Goal: Task Accomplishment & Management: Use online tool/utility

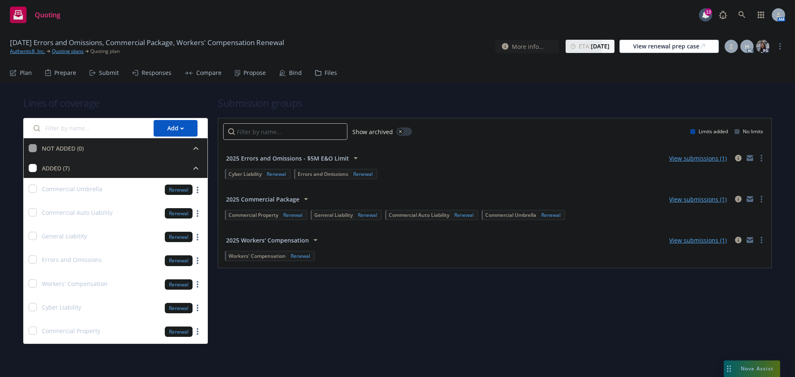
click at [240, 72] on div "Propose" at bounding box center [250, 73] width 31 height 20
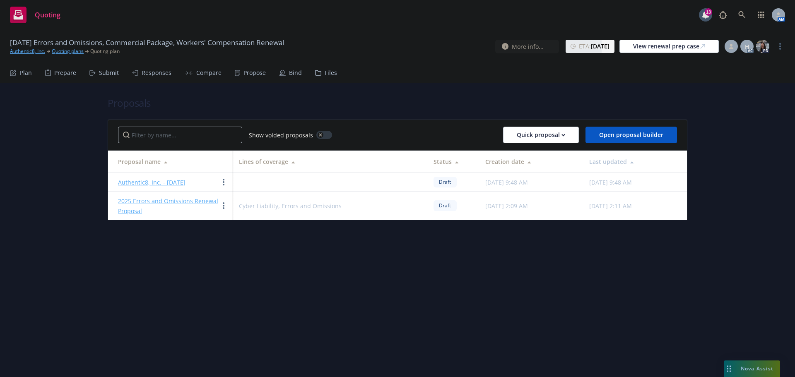
click at [250, 73] on div "Propose" at bounding box center [255, 73] width 22 height 7
click at [167, 181] on link "Authentic8, Inc. - [DATE]" at bounding box center [152, 183] width 68 height 8
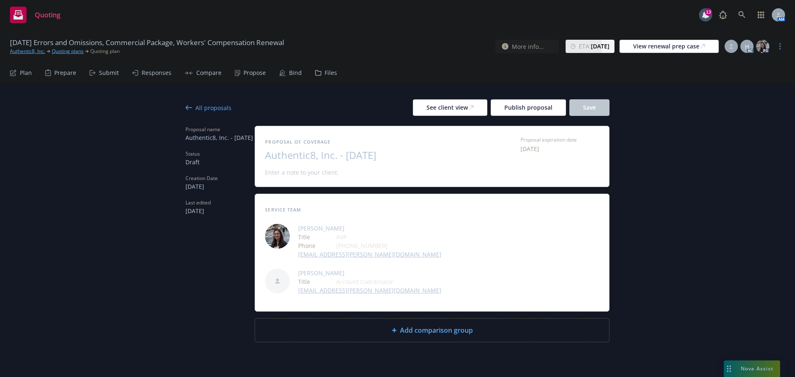
click at [197, 105] on div "All proposals" at bounding box center [209, 108] width 46 height 9
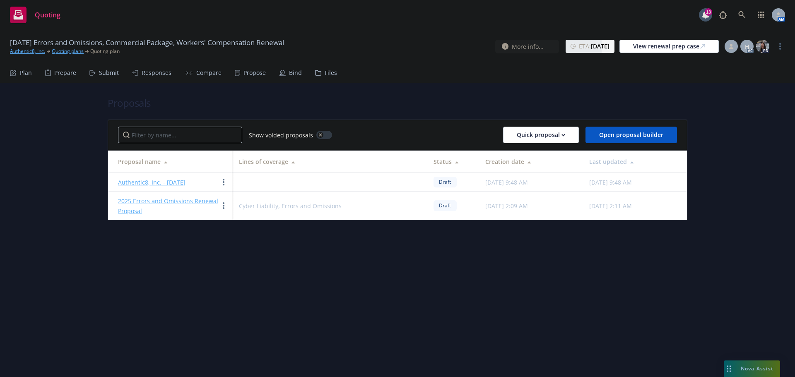
click at [174, 199] on link "2025 Errors and Omissions Renewal Proposal" at bounding box center [168, 206] width 100 height 18
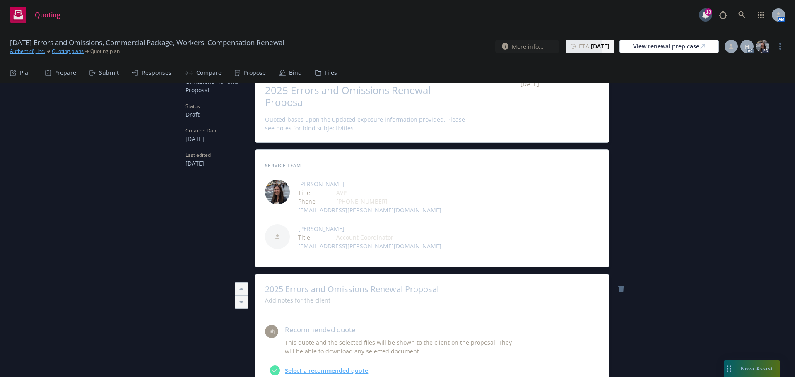
type textarea "x"
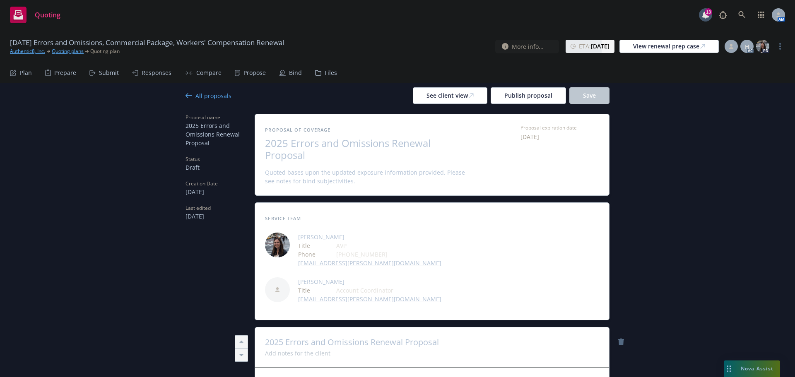
scroll to position [11, 0]
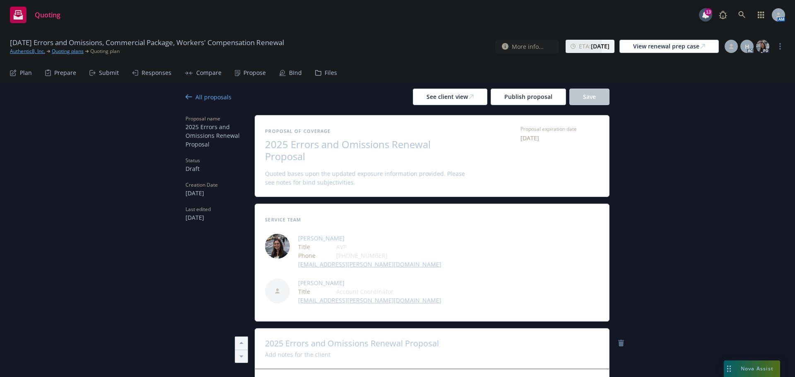
click at [206, 99] on div "All proposals" at bounding box center [209, 97] width 46 height 9
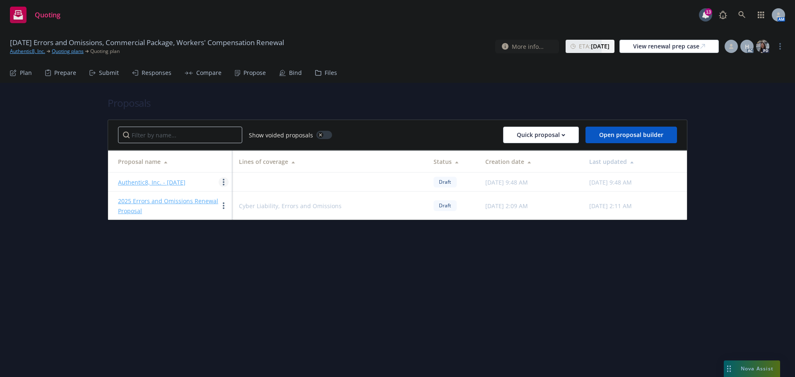
click at [222, 182] on link "more" at bounding box center [224, 182] width 10 height 10
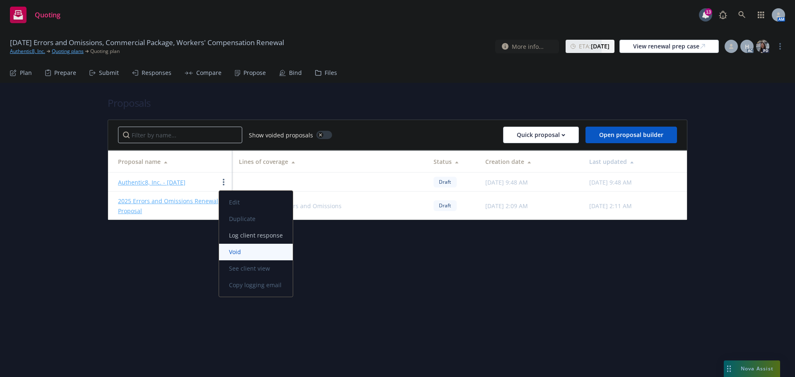
click at [244, 254] on span "Void" at bounding box center [235, 252] width 32 height 8
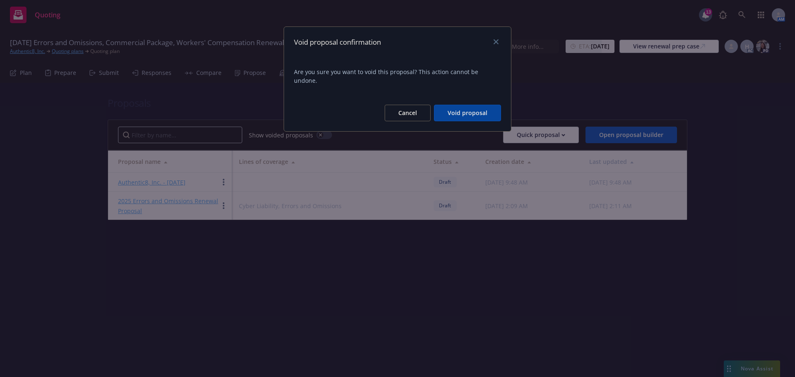
click at [465, 105] on button "Void proposal" at bounding box center [467, 113] width 67 height 17
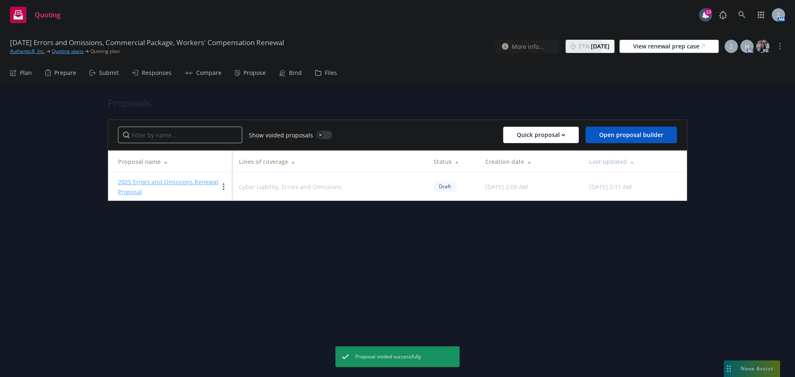
click at [103, 70] on div "Submit" at bounding box center [109, 73] width 20 height 7
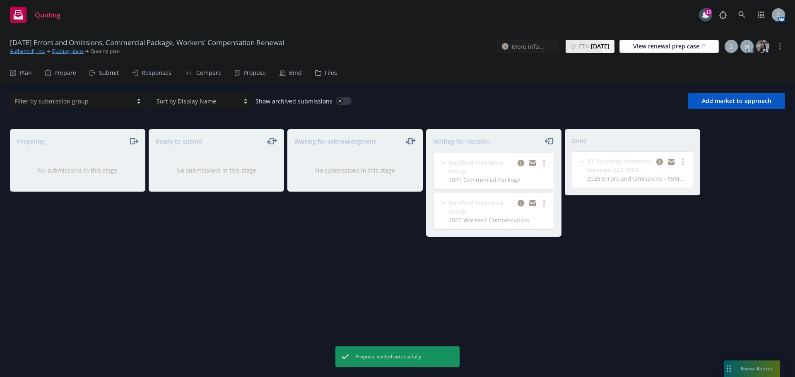
click at [251, 73] on div "Propose" at bounding box center [255, 73] width 22 height 7
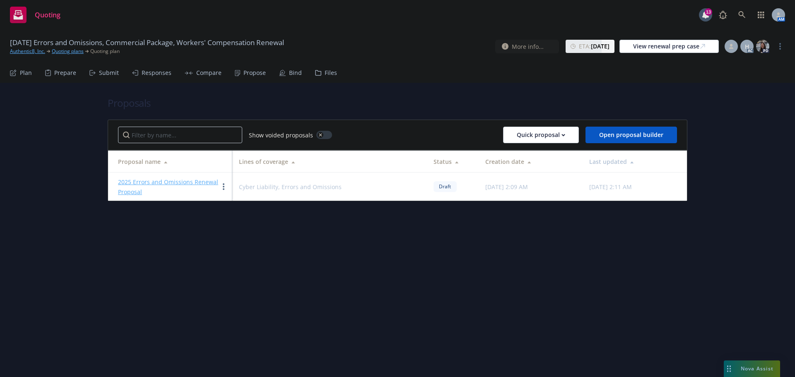
click at [27, 75] on div "Plan" at bounding box center [26, 73] width 12 height 7
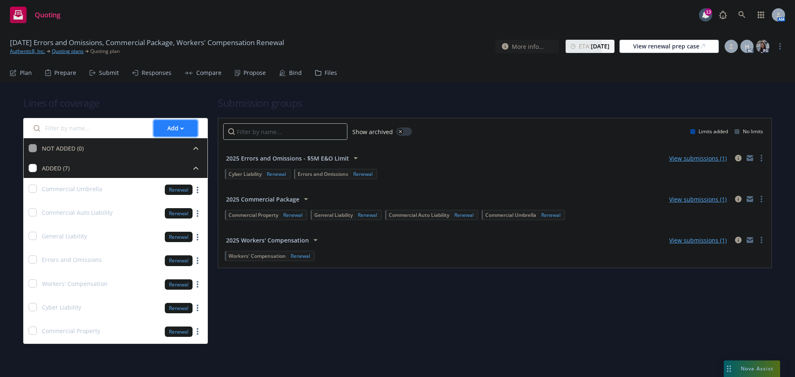
click at [174, 130] on div "Add" at bounding box center [175, 129] width 17 height 16
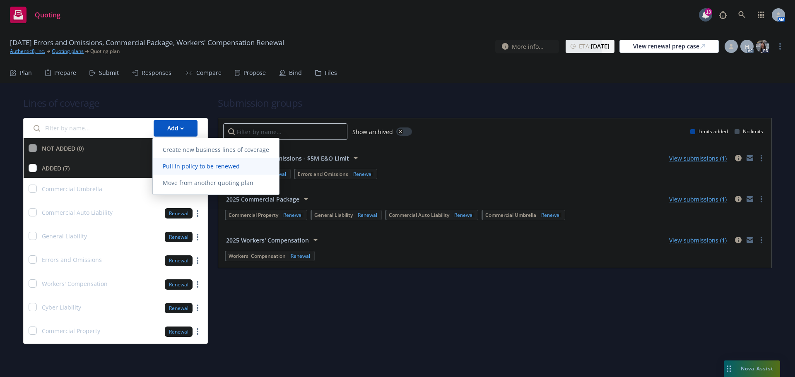
click at [188, 163] on span "Pull in policy to be renewed" at bounding box center [201, 166] width 97 height 8
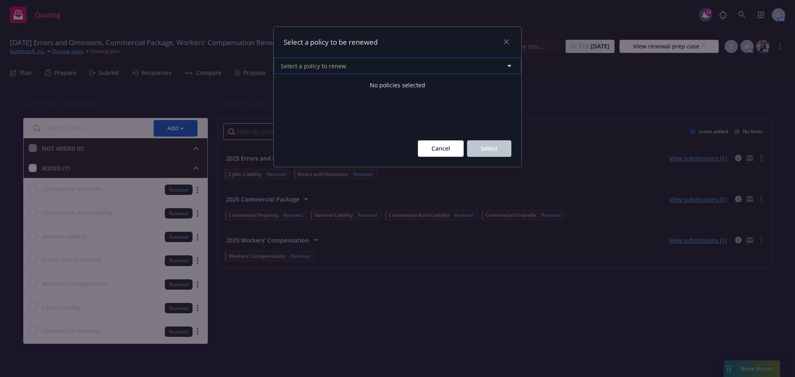
click at [347, 68] on button "Select a policy to renew" at bounding box center [398, 66] width 248 height 17
select select "ACTIVE"
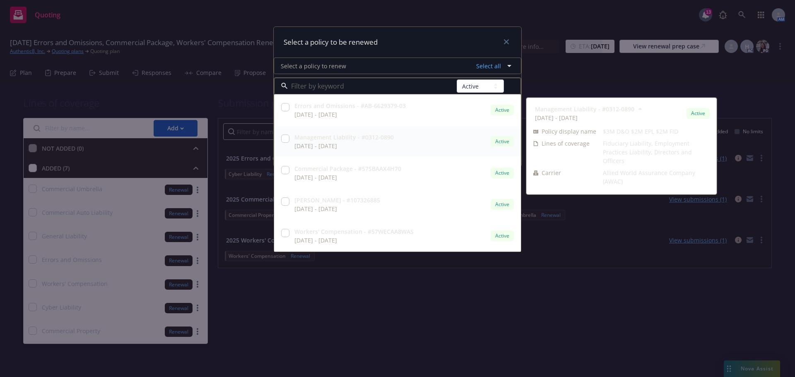
click at [283, 138] on input "checkbox" at bounding box center [285, 139] width 8 height 8
checkbox input "true"
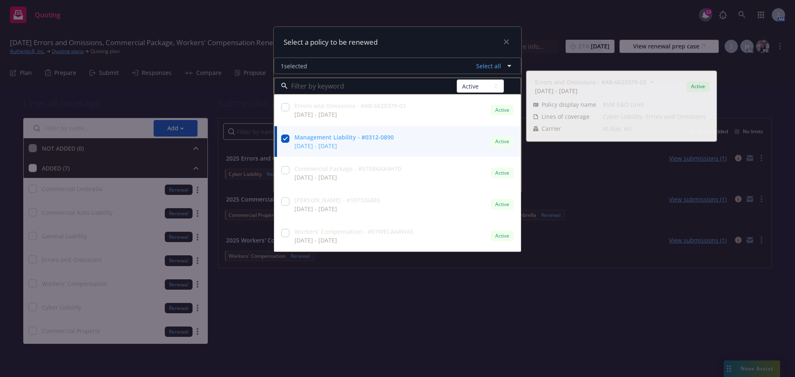
click at [405, 40] on div "Select a policy to be renewed" at bounding box center [398, 42] width 248 height 31
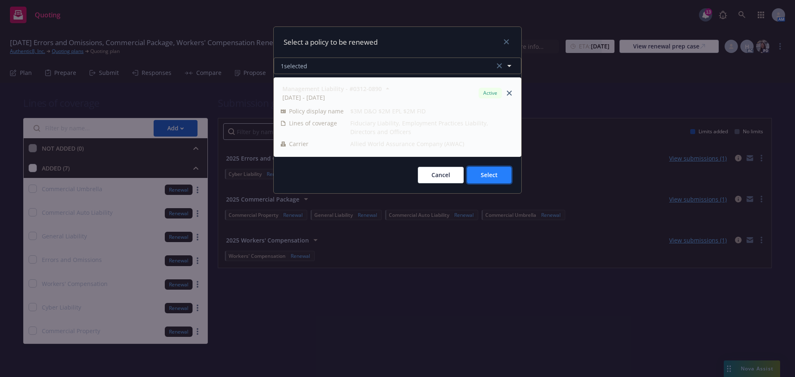
click at [488, 177] on span "Select" at bounding box center [489, 175] width 17 height 8
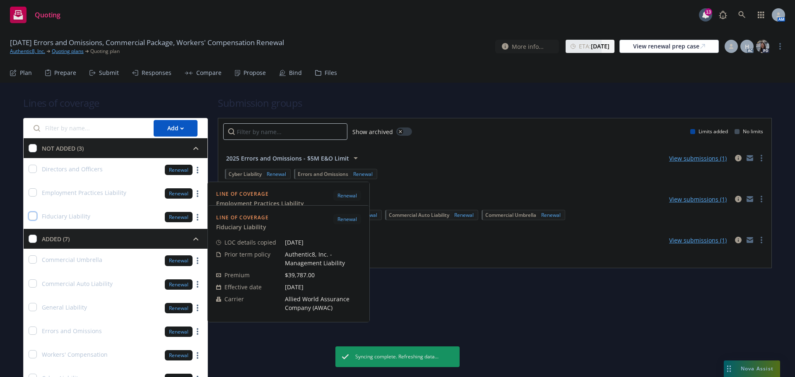
click at [33, 216] on input "checkbox" at bounding box center [33, 216] width 8 height 8
checkbox input "true"
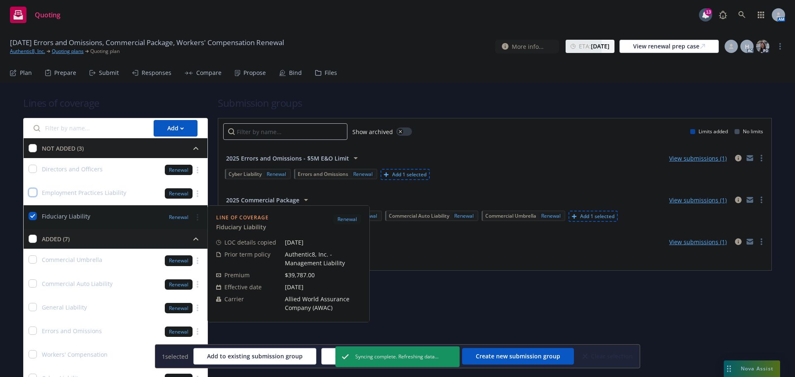
click at [31, 194] on input "checkbox" at bounding box center [33, 193] width 8 height 8
checkbox input "true"
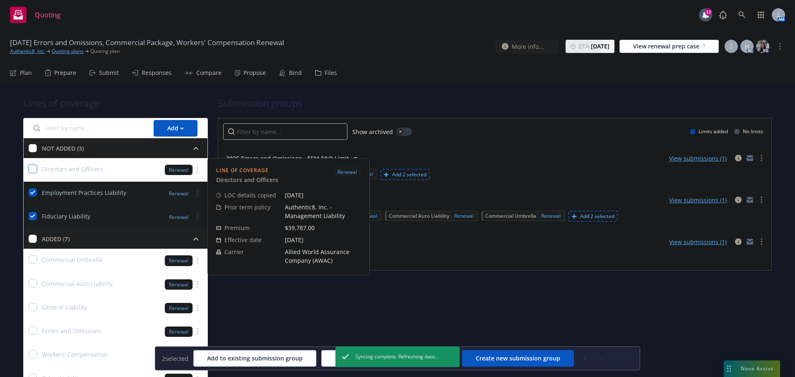
click at [33, 168] on input "checkbox" at bounding box center [33, 169] width 8 height 8
checkbox input "true"
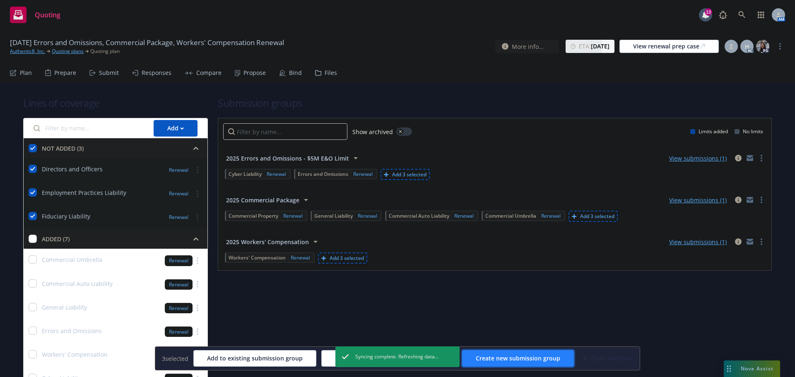
click at [504, 355] on span "Create new submission group" at bounding box center [518, 359] width 85 height 8
checkbox input "false"
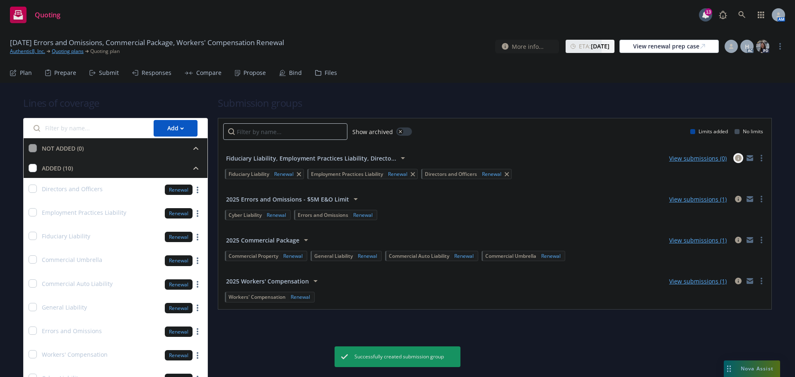
click at [735, 157] on icon "circleInformation" at bounding box center [738, 158] width 7 height 7
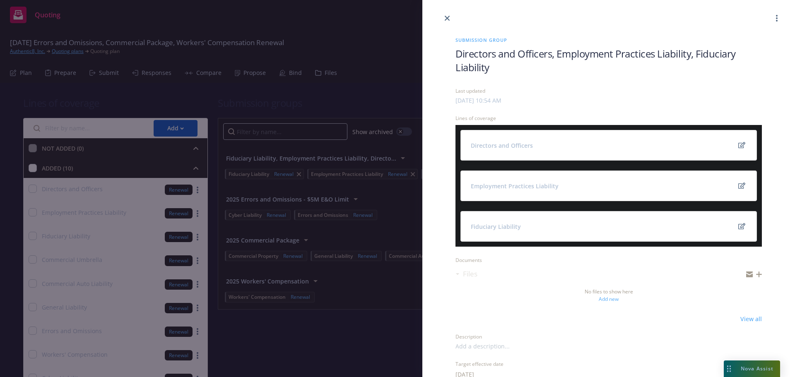
click at [513, 68] on span "Directors and Officers, Employment Practices Liability, Fiduciary Liability" at bounding box center [609, 60] width 307 height 27
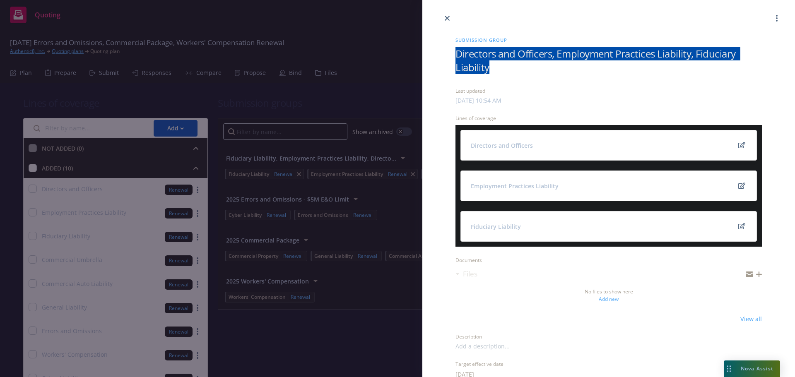
drag, startPoint x: 493, startPoint y: 68, endPoint x: 425, endPoint y: 58, distance: 67.9
click at [425, 58] on div "Submission group Directors and Officers, Employment Practices Liability, Fiduci…" at bounding box center [609, 287] width 373 height 529
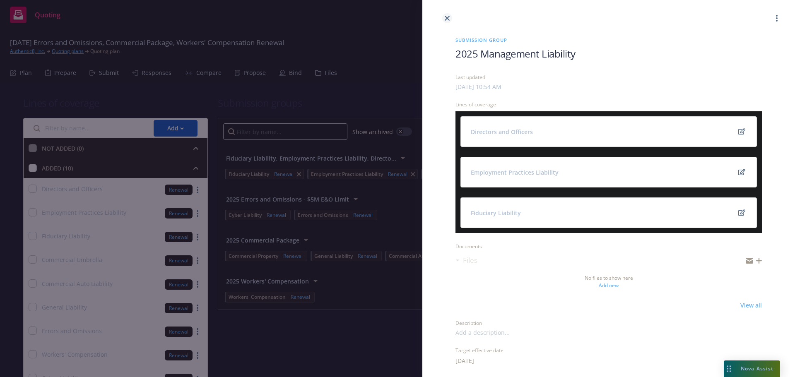
click at [445, 18] on icon "close" at bounding box center [447, 18] width 5 height 5
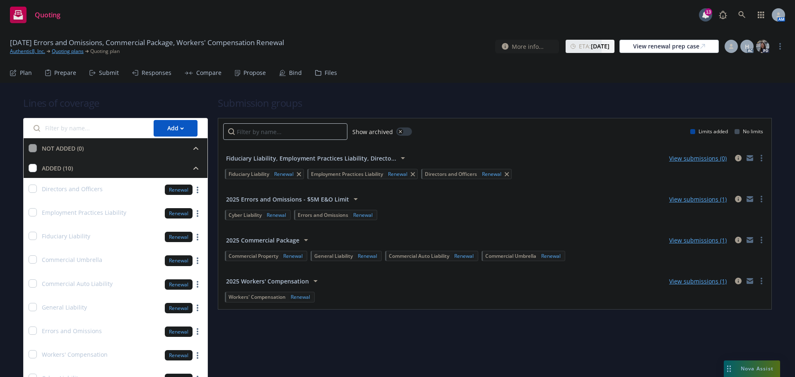
click at [107, 73] on div "Submit" at bounding box center [109, 73] width 20 height 7
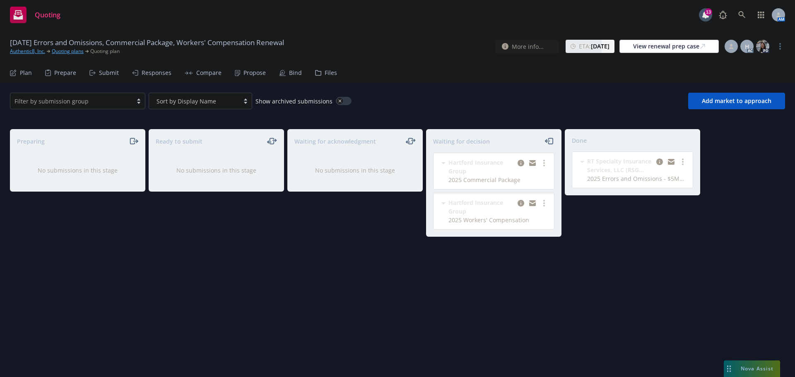
click at [86, 109] on div "Filter by submission group Sort by Display Name Show archived submissions Add m…" at bounding box center [397, 101] width 795 height 36
click at [748, 104] on span "Add market to approach" at bounding box center [737, 101] width 70 height 8
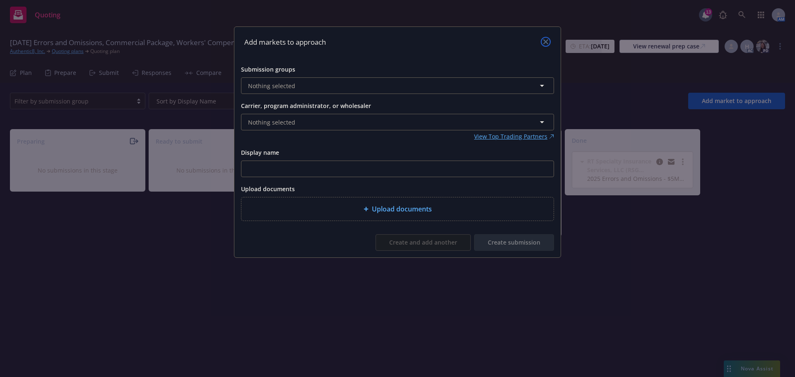
drag, startPoint x: 544, startPoint y: 43, endPoint x: 410, endPoint y: 2, distance: 140.8
click at [544, 43] on icon "close" at bounding box center [546, 41] width 5 height 5
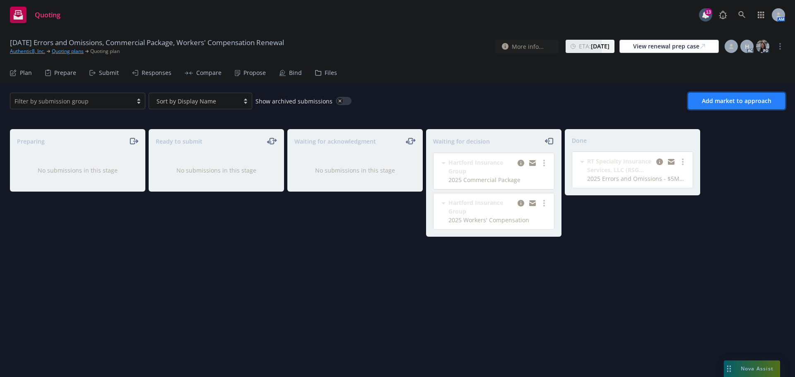
click at [718, 95] on button "Add market to approach" at bounding box center [737, 101] width 97 height 17
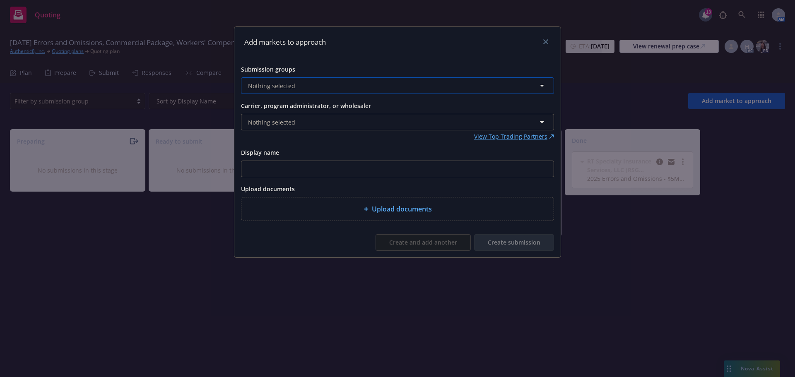
click at [332, 84] on button "Nothing selected" at bounding box center [397, 85] width 313 height 17
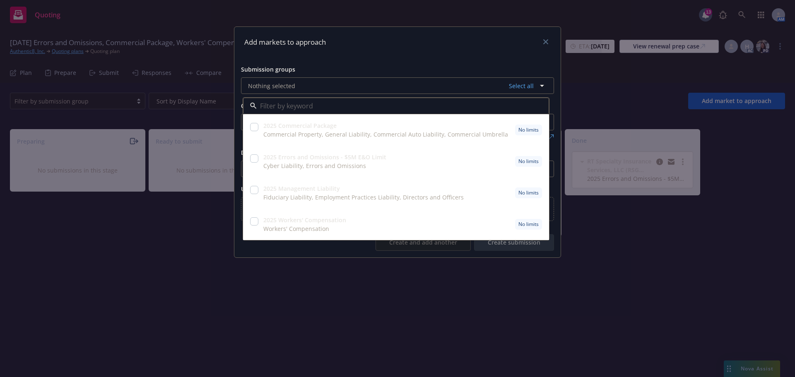
click at [255, 191] on input "checkbox" at bounding box center [254, 190] width 8 height 8
checkbox input "true"
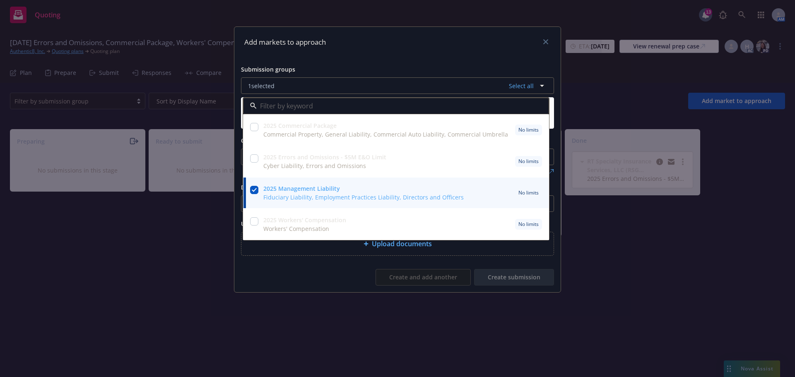
click at [370, 47] on div "Add markets to approach" at bounding box center [397, 42] width 326 height 31
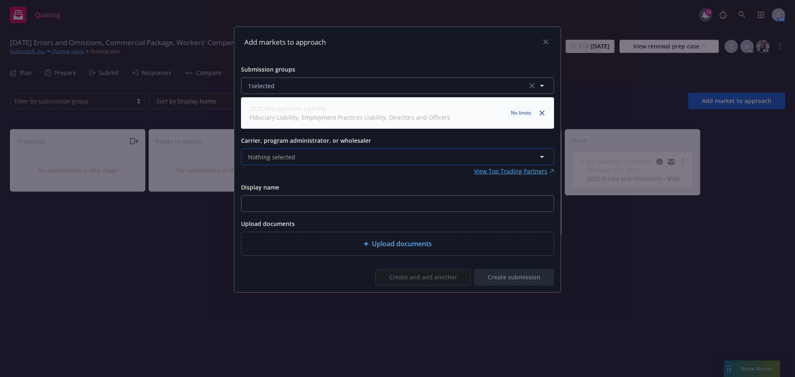
click at [298, 157] on button "Nothing selected" at bounding box center [397, 157] width 313 height 17
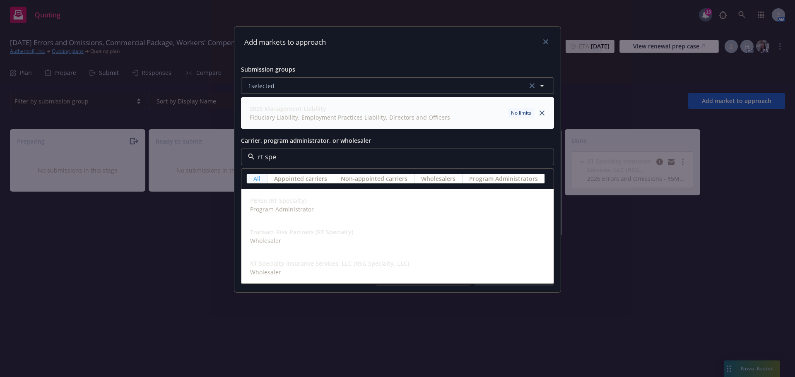
type input "rt spec"
click at [297, 273] on span "Wholesaler" at bounding box center [329, 272] width 159 height 9
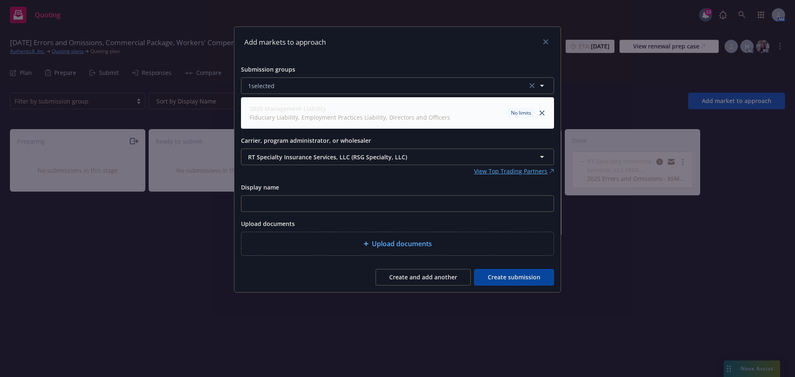
click at [517, 278] on button "Create submission" at bounding box center [514, 277] width 80 height 17
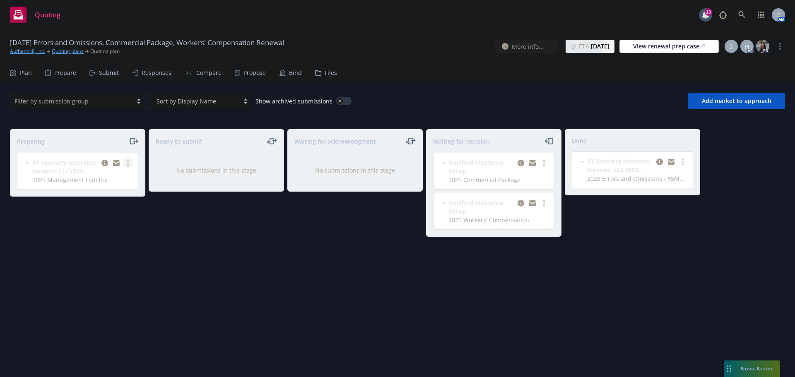
click at [126, 162] on link "more" at bounding box center [128, 163] width 10 height 10
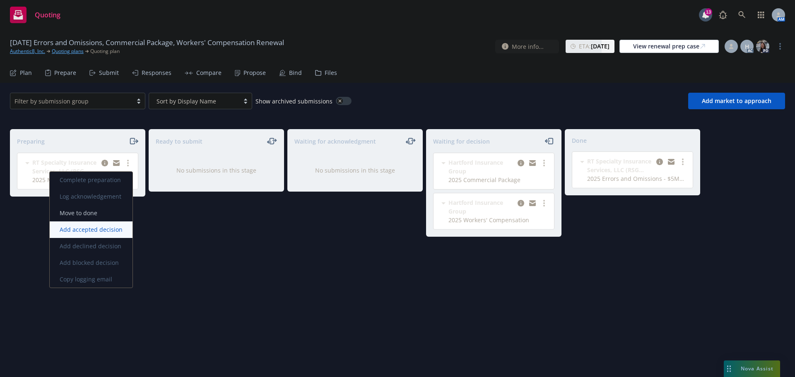
click at [96, 230] on span "Add accepted decision" at bounding box center [91, 230] width 83 height 8
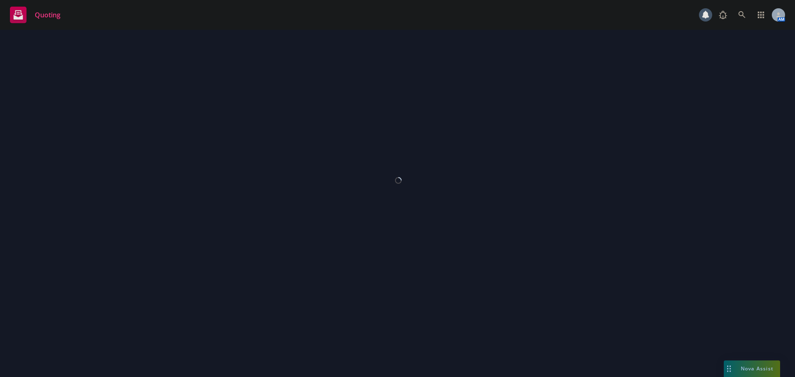
select select "12"
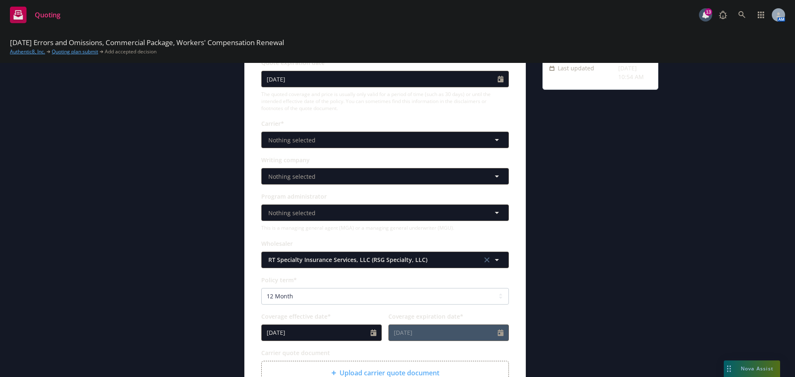
scroll to position [124, 0]
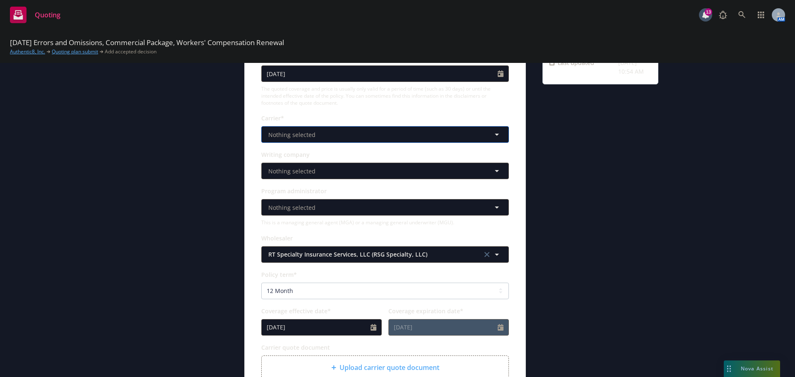
click at [308, 137] on span "Nothing selected" at bounding box center [291, 135] width 47 height 9
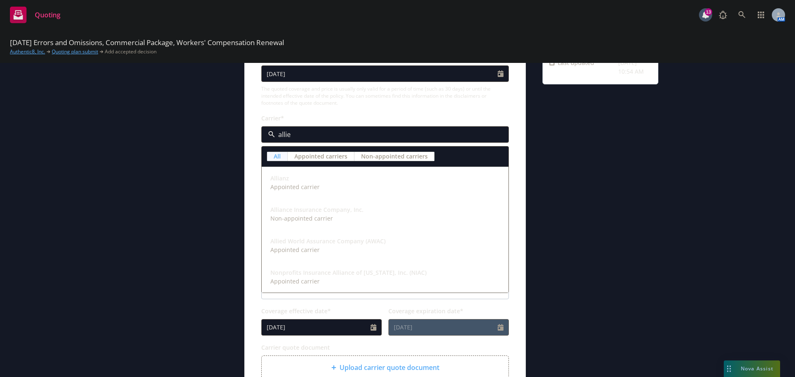
type input "allied"
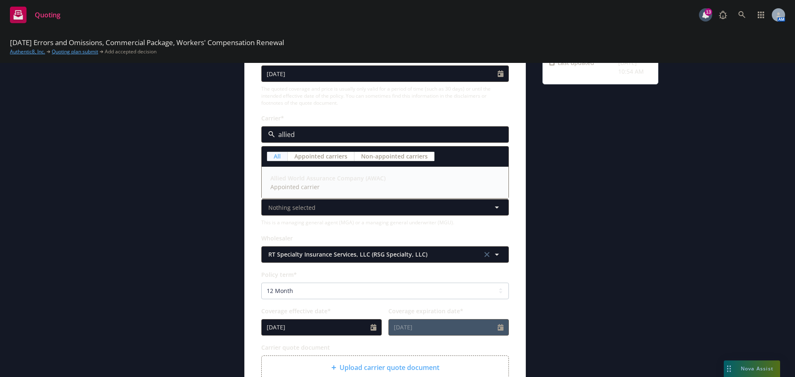
click at [328, 186] on span "Appointed carrier" at bounding box center [328, 187] width 115 height 9
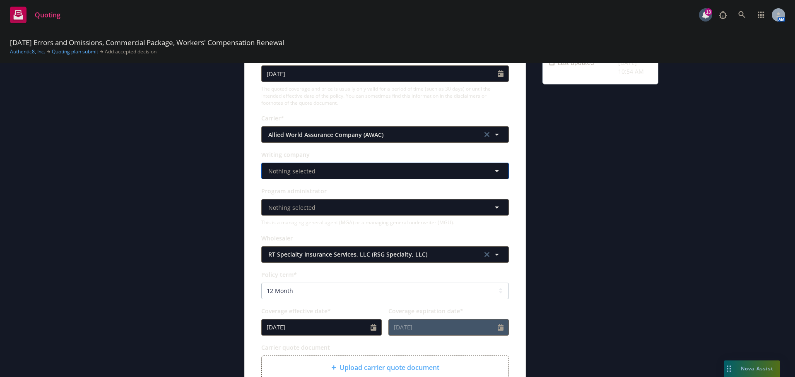
click at [305, 169] on span "Nothing selected" at bounding box center [291, 171] width 47 height 9
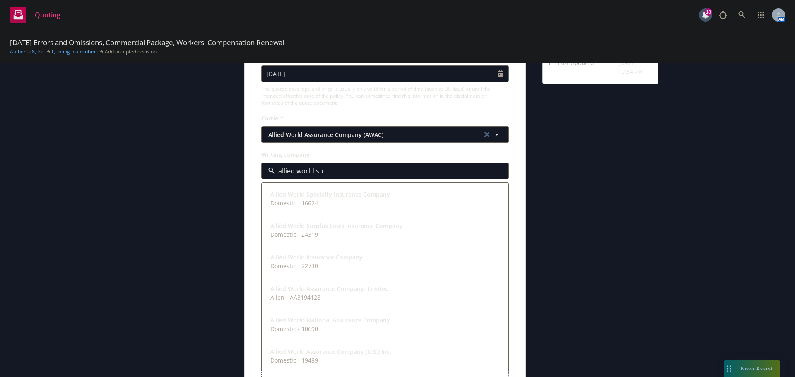
type input "allied world sur"
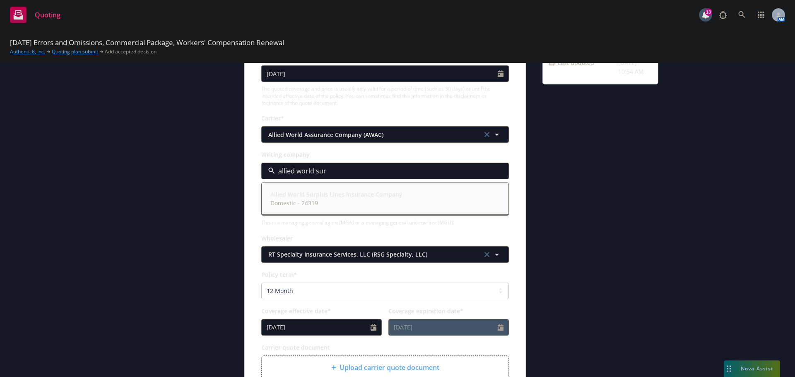
click at [301, 200] on span "Domestic - 24319" at bounding box center [337, 203] width 132 height 9
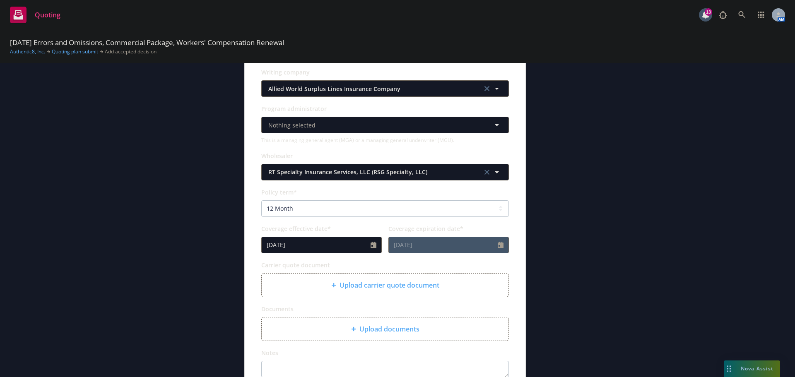
scroll to position [207, 0]
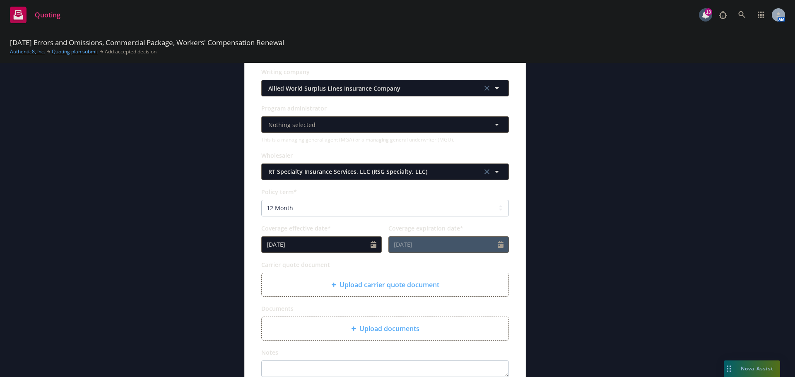
click at [375, 286] on span "Upload carrier quote document" at bounding box center [390, 285] width 100 height 10
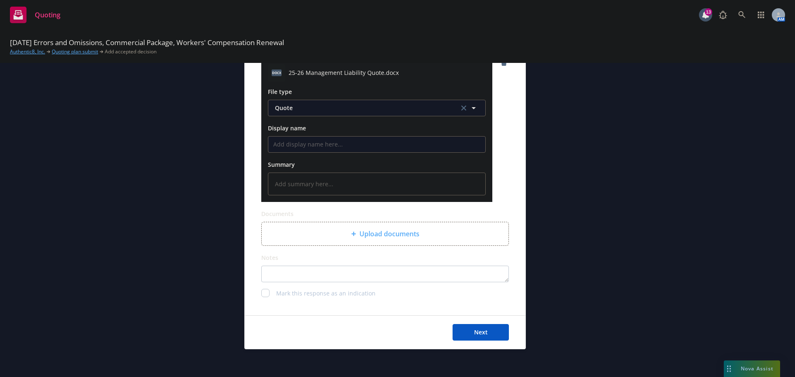
scroll to position [428, 0]
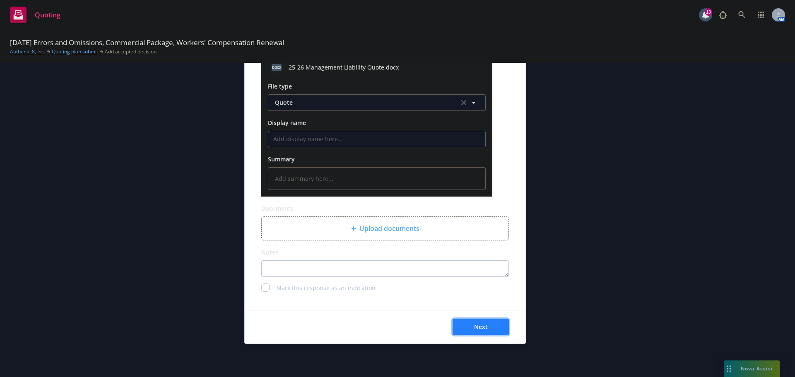
click at [484, 329] on span "Next" at bounding box center [481, 327] width 14 height 8
type textarea "x"
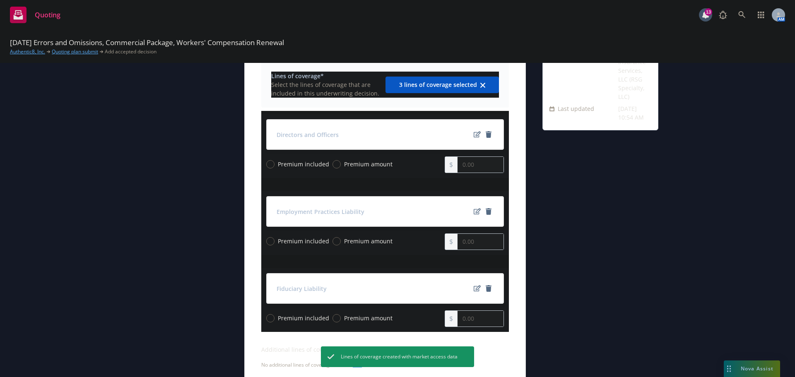
scroll to position [83, 0]
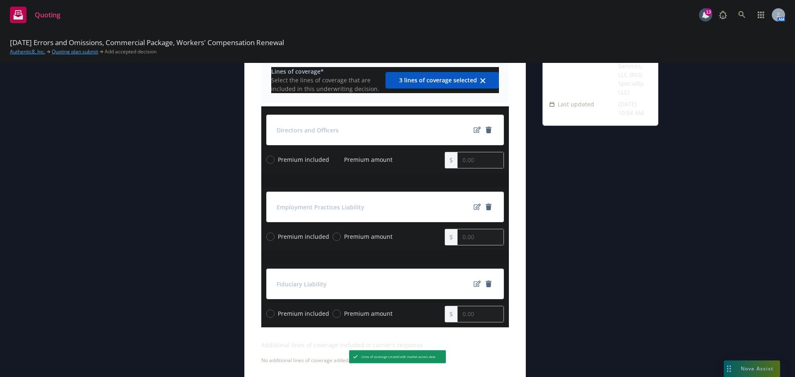
click at [333, 164] on input "Premium amount" at bounding box center [337, 160] width 8 height 8
radio input "true"
drag, startPoint x: 476, startPoint y: 159, endPoint x: 403, endPoint y: 154, distance: 73.5
click at [403, 154] on div "Premium included Premium amount 0.00" at bounding box center [385, 160] width 238 height 17
type input "12,600.00"
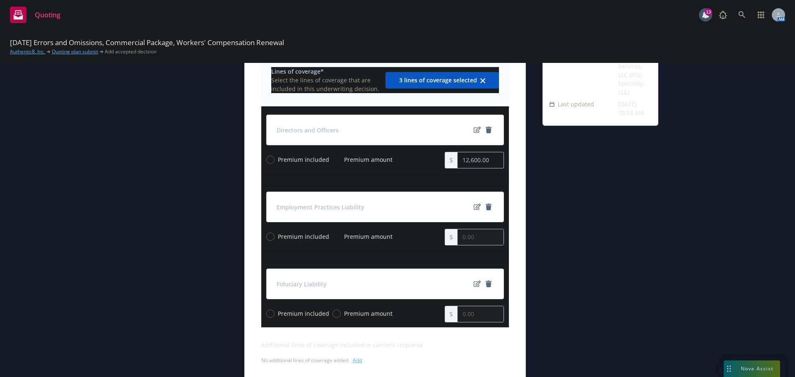
click at [333, 239] on input "Premium amount" at bounding box center [337, 237] width 8 height 8
radio input "true"
drag, startPoint x: 457, startPoint y: 233, endPoint x: 439, endPoint y: 235, distance: 17.9
click at [439, 235] on div "Premium included Premium amount 0.00" at bounding box center [385, 237] width 238 height 17
type input "20,414.00"
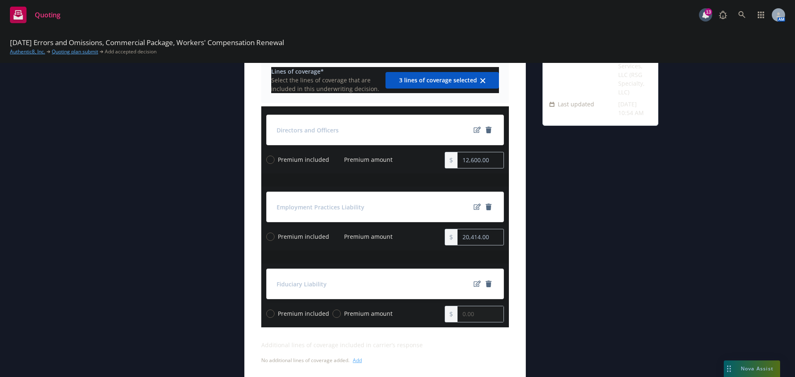
click at [513, 241] on div "Lines of coverage* Select the lines of coverage that are included in this under…" at bounding box center [385, 226] width 281 height 338
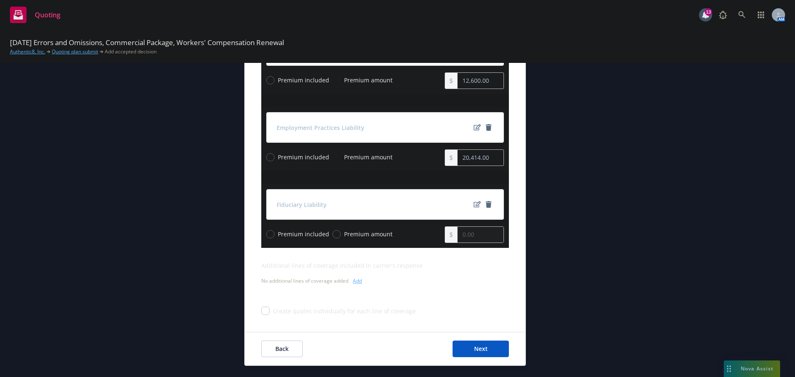
scroll to position [166, 0]
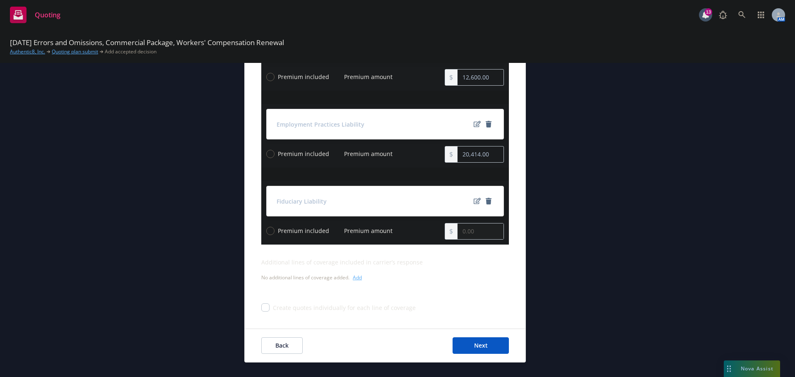
click at [333, 230] on input "Premium amount" at bounding box center [337, 231] width 8 height 8
radio input "true"
drag, startPoint x: 479, startPoint y: 229, endPoint x: 415, endPoint y: 232, distance: 64.7
click at [415, 232] on div "Premium included Premium amount 0.00" at bounding box center [385, 231] width 238 height 17
type input "1,500.00"
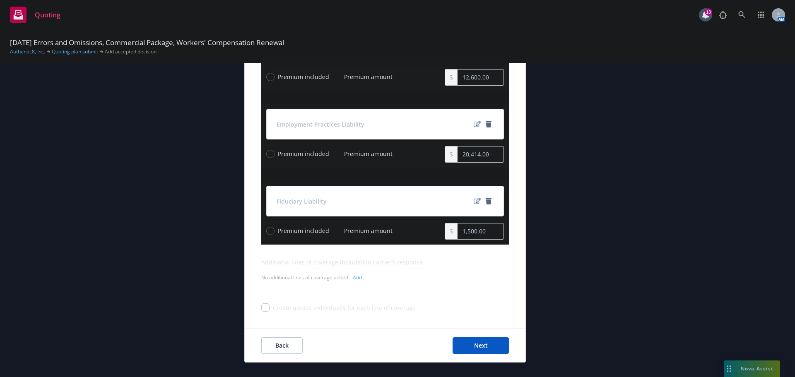
click at [513, 224] on div "Lines of coverage* Select the lines of coverage that are included in this under…" at bounding box center [385, 143] width 281 height 338
click at [480, 348] on span "Next" at bounding box center [481, 346] width 14 height 8
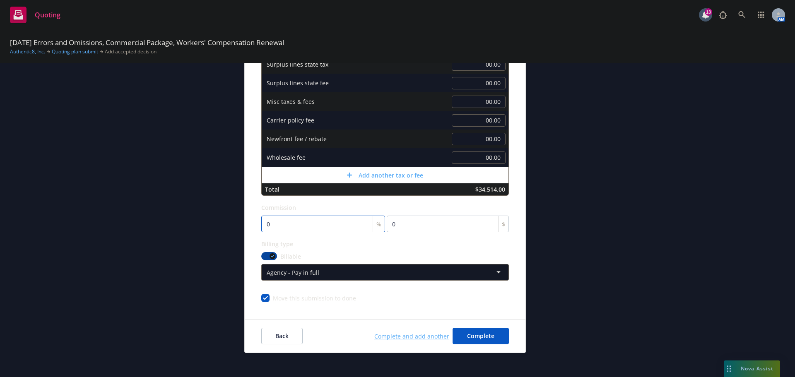
click at [302, 221] on input "0" at bounding box center [323, 224] width 124 height 17
type input "1"
type input "345.14"
type input "12"
type input "4141.68"
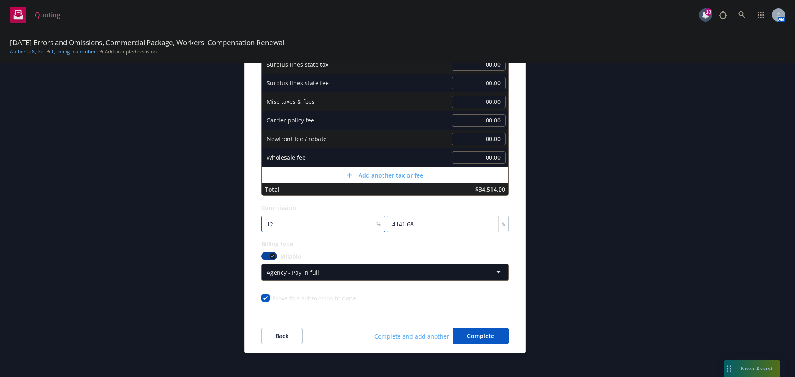
type input "12"
drag, startPoint x: 639, startPoint y: 201, endPoint x: 492, endPoint y: 45, distance: 214.5
click at [639, 200] on div "submission Carrier RT Specialty Insurance Services, LLC (RSG Specialty, LLC) La…" at bounding box center [601, 141] width 116 height 423
click at [486, 334] on span "Complete" at bounding box center [480, 336] width 27 height 8
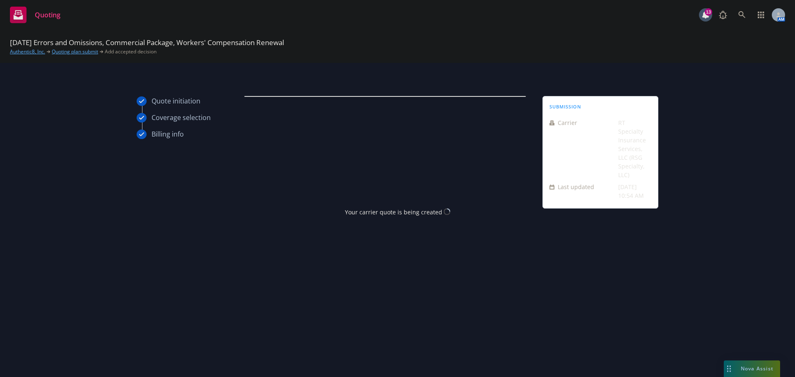
scroll to position [0, 0]
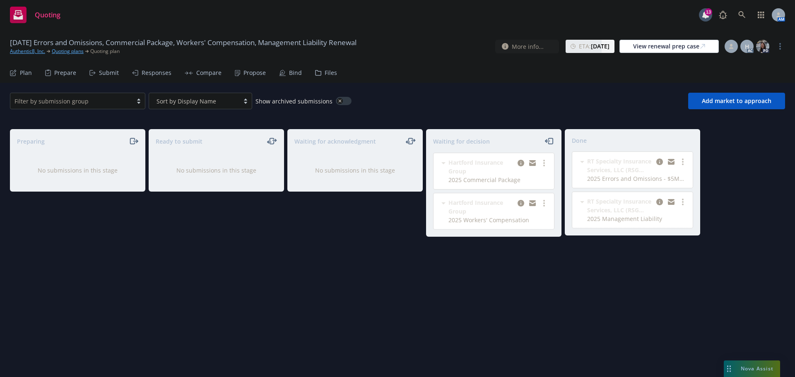
click at [251, 74] on div "Propose" at bounding box center [255, 73] width 22 height 7
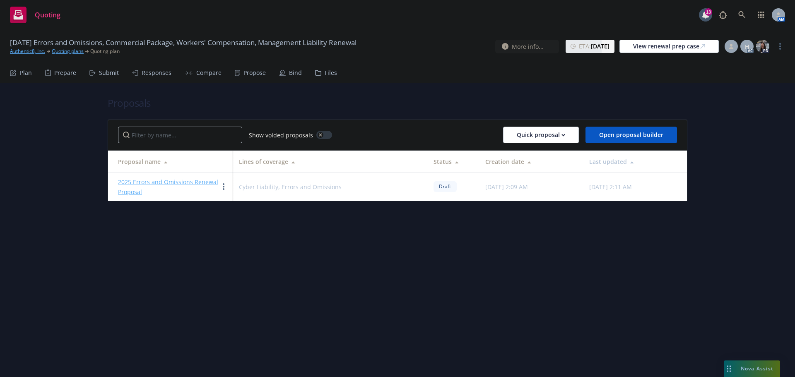
click at [162, 180] on link "2025 Errors and Omissions Renewal Proposal" at bounding box center [168, 187] width 100 height 18
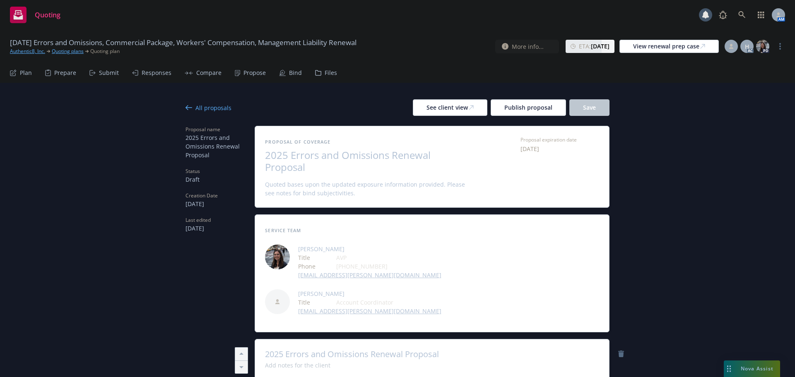
type textarea "x"
click at [383, 153] on span "2025 Errors and Omissions Renewal Proposal" at bounding box center [366, 162] width 203 height 24
click at [387, 153] on span "2025 Errors and Omissions Renewal Proposal" at bounding box center [366, 162] width 203 height 24
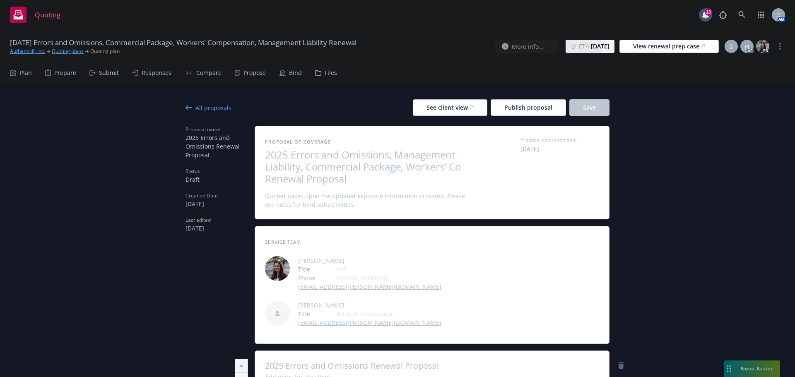
scroll to position [1, 0]
click at [406, 162] on span "2025 Errors and Omissions, Management Liability, Commercial Package, Workers' C…" at bounding box center [366, 167] width 203 height 36
type textarea "x"
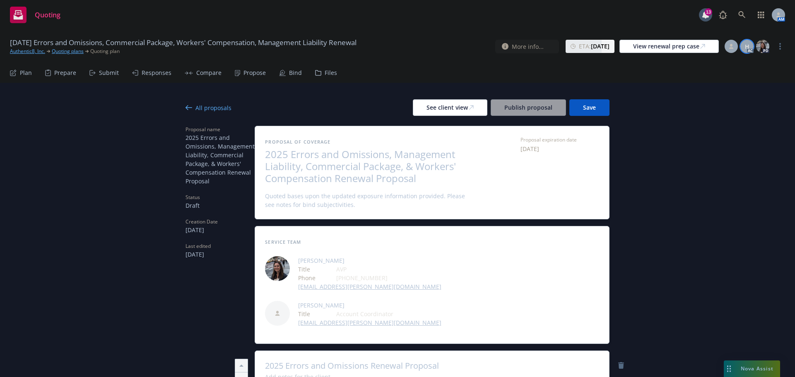
click at [749, 47] on span "H" at bounding box center [747, 46] width 5 height 9
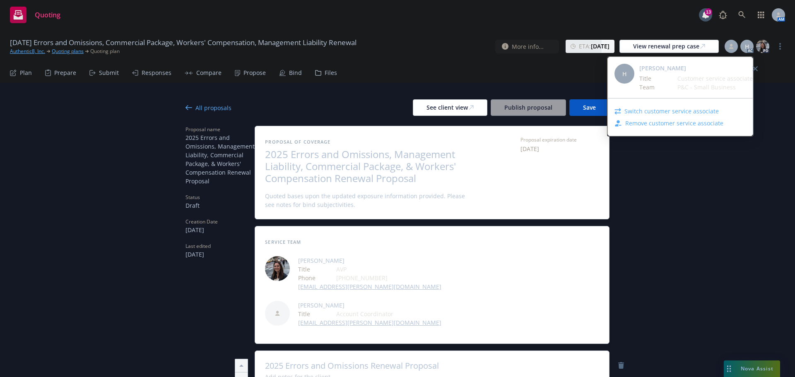
click at [671, 113] on link "Switch customer service associate" at bounding box center [672, 111] width 94 height 9
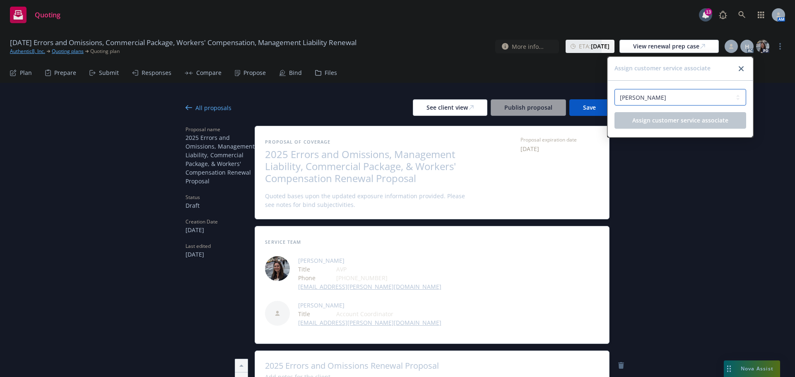
click at [661, 100] on select "Select a customer service associate... [PERSON_NAME] [PERSON_NAME] [PERSON_NAME]" at bounding box center [681, 97] width 132 height 17
select select "5ab5b449-ab40-4581-b005-0f42b3745322"
click at [615, 89] on select "Select a customer service associate... [PERSON_NAME] [PERSON_NAME] [PERSON_NAME]" at bounding box center [681, 97] width 132 height 17
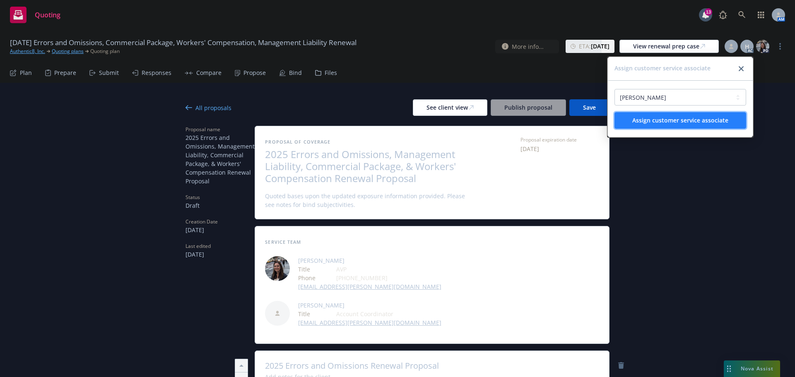
click at [666, 122] on span "Assign customer service associate" at bounding box center [681, 120] width 96 height 8
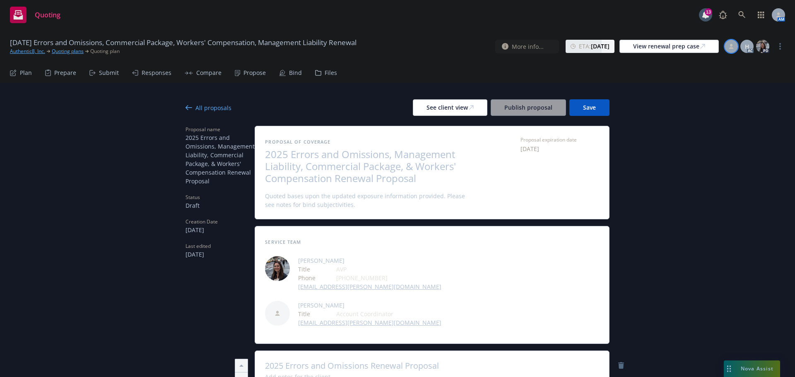
click at [730, 45] on icon at bounding box center [731, 46] width 5 height 5
type textarea "x"
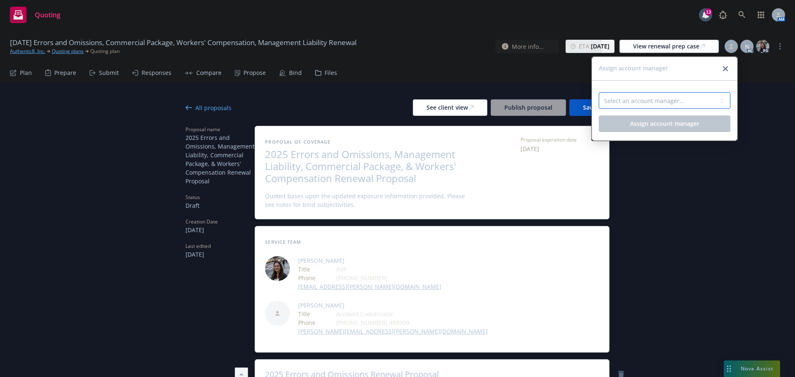
click at [655, 101] on select "Select an account manager... [PERSON_NAME]" at bounding box center [665, 100] width 132 height 17
select select "4d29bf10-44c3-4f96-a28d-f4d3b6619ba7"
click at [599, 92] on select "Select an account manager... [PERSON_NAME]" at bounding box center [665, 100] width 132 height 17
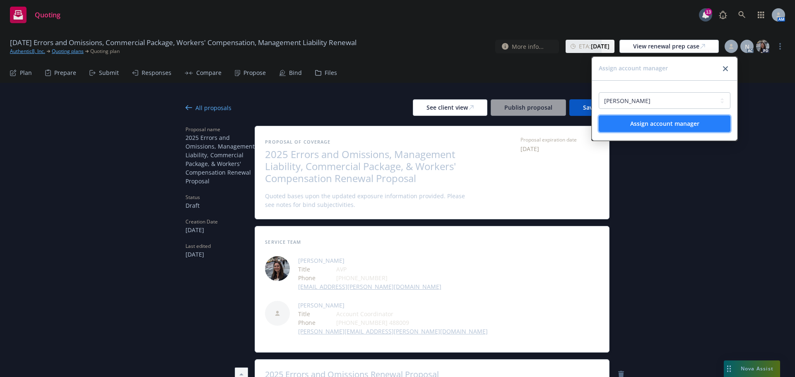
click at [656, 123] on span "Assign account manager" at bounding box center [665, 124] width 69 height 8
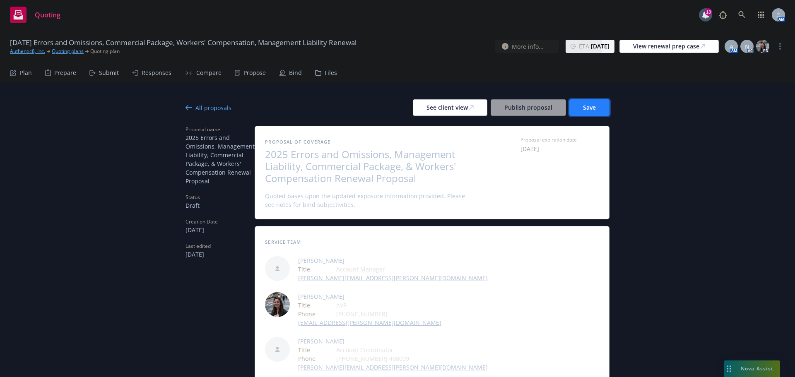
click at [592, 111] on button "Save" at bounding box center [590, 107] width 40 height 17
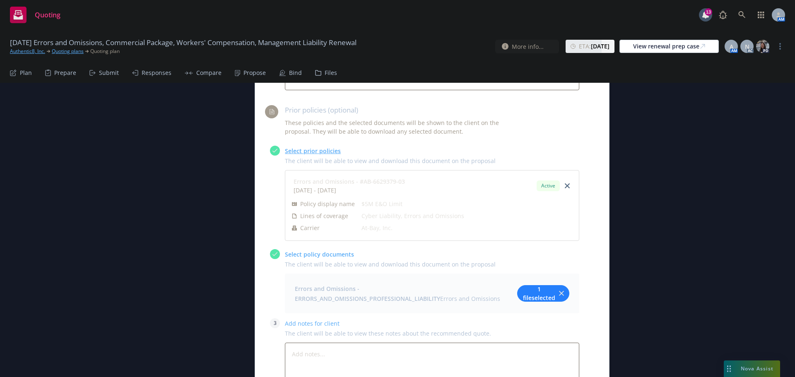
scroll to position [683, 0]
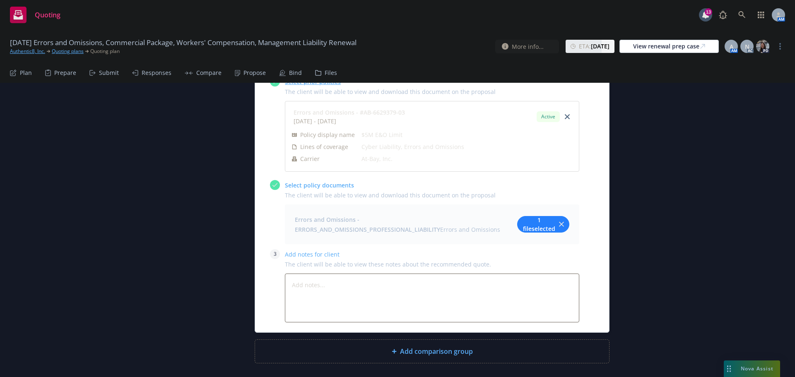
click at [462, 347] on span "Add comparison group" at bounding box center [436, 352] width 73 height 10
type textarea "x"
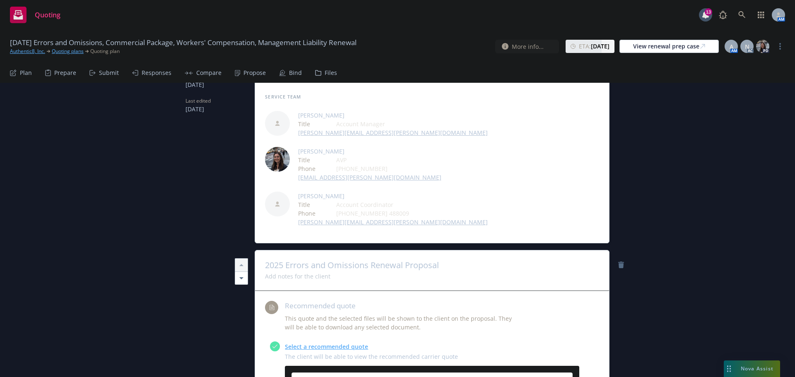
scroll to position [145, 0]
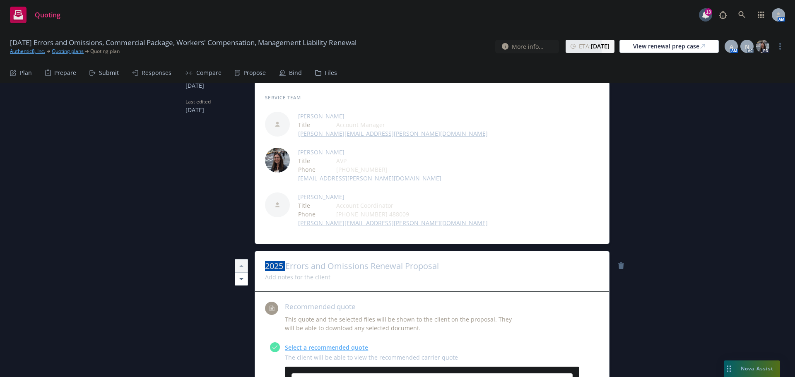
drag, startPoint x: 428, startPoint y: 230, endPoint x: 345, endPoint y: 229, distance: 83.3
click at [345, 261] on span "Errors and Omissions Renewal Proposal" at bounding box center [432, 266] width 334 height 10
type textarea "x"
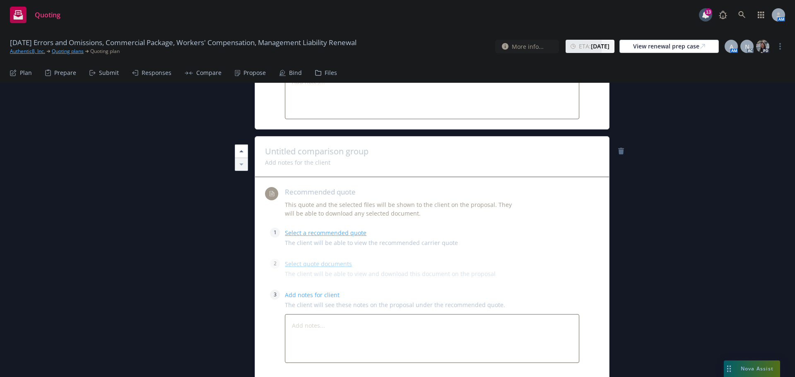
scroll to position [849, 0]
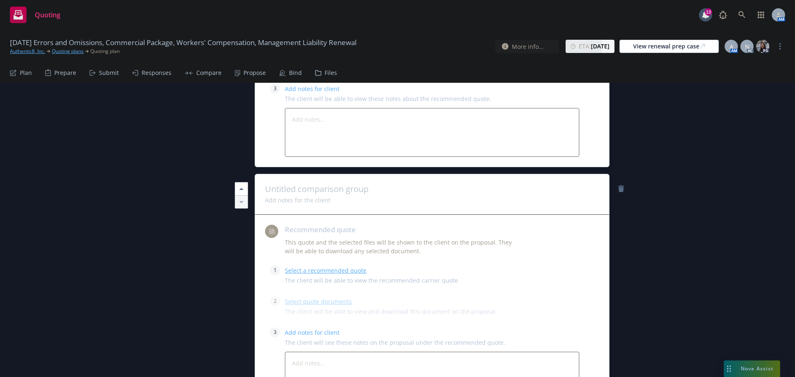
click at [345, 184] on span at bounding box center [432, 189] width 334 height 10
click at [315, 267] on link "Select a recommended quote" at bounding box center [326, 271] width 82 height 8
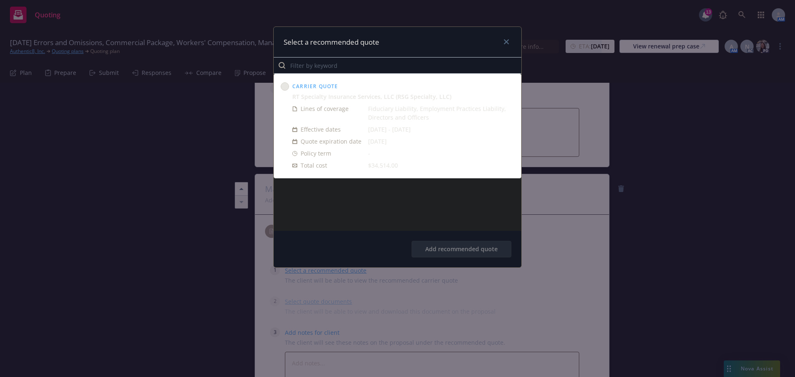
click at [285, 85] on circle at bounding box center [285, 87] width 8 height 8
click at [468, 247] on button "Add recommended quote" at bounding box center [462, 249] width 100 height 17
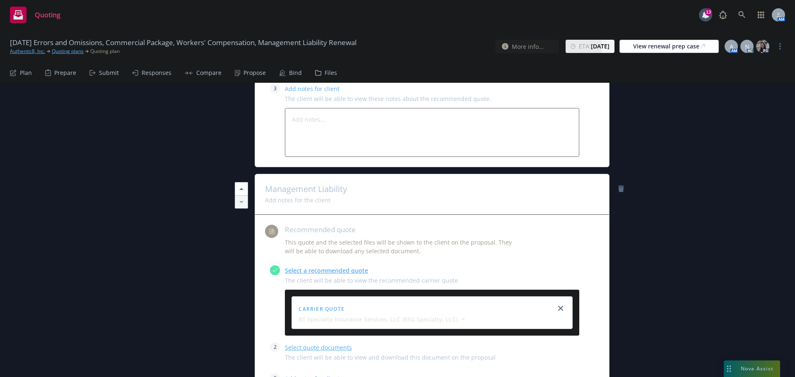
click at [317, 344] on link "Select quote documents" at bounding box center [318, 348] width 67 height 8
type textarea "x"
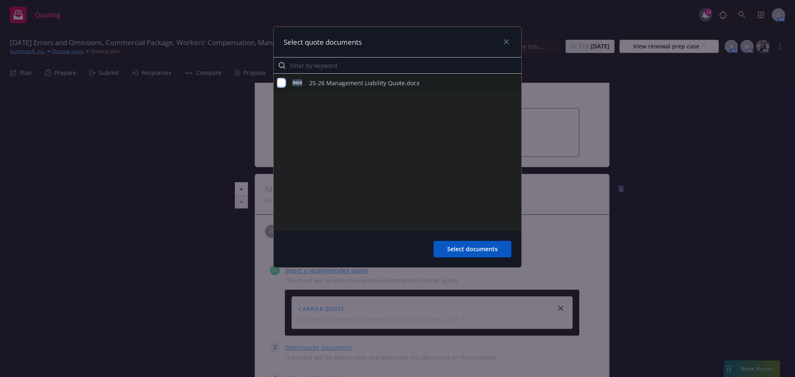
click at [282, 84] on input "checkbox" at bounding box center [281, 83] width 8 height 8
checkbox input "true"
click at [468, 247] on span "Select documents" at bounding box center [472, 249] width 51 height 8
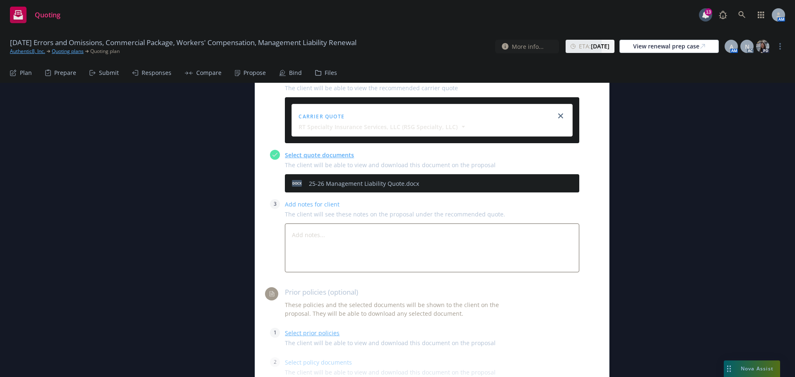
scroll to position [1098, 0]
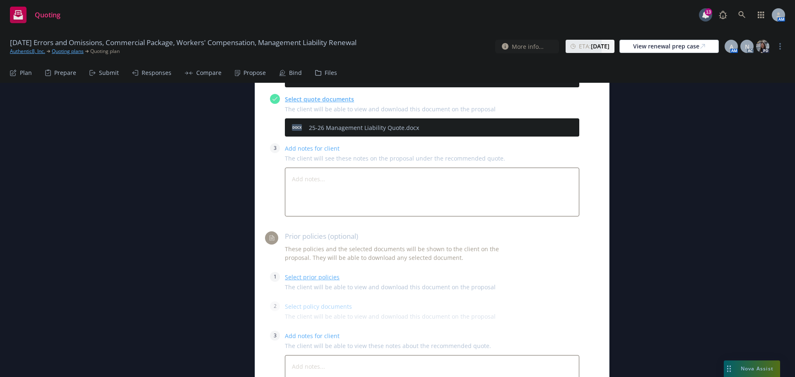
click at [301, 273] on link "Select prior policies" at bounding box center [312, 277] width 55 height 8
type textarea "x"
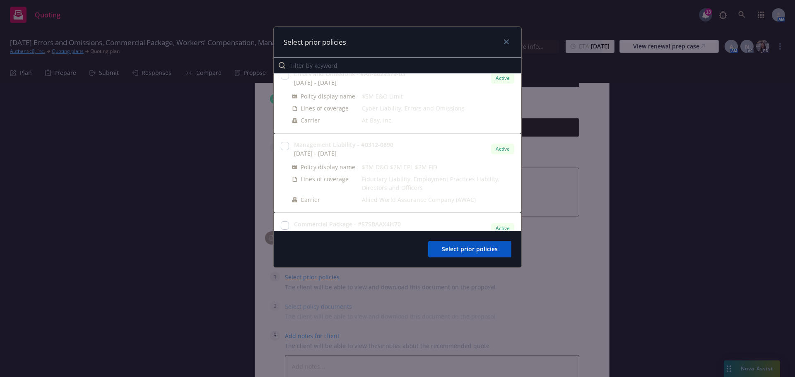
scroll to position [0, 0]
click at [286, 159] on input "checkbox" at bounding box center [285, 157] width 8 height 8
checkbox input "true"
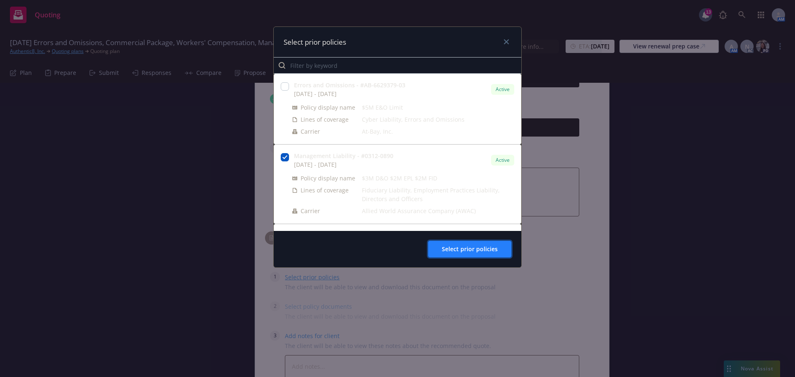
click at [469, 249] on span "Select prior policies" at bounding box center [470, 249] width 56 height 8
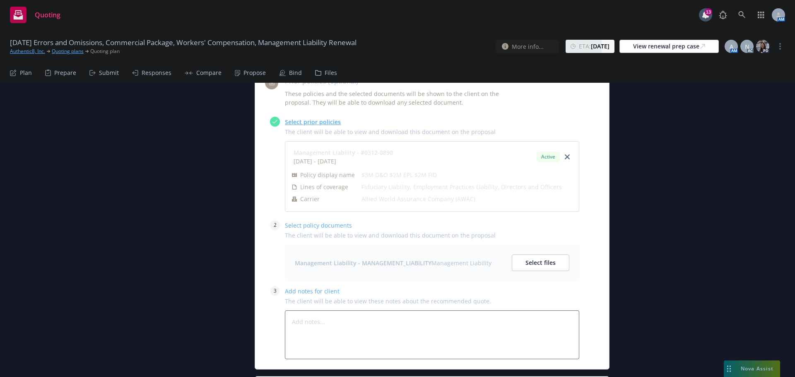
scroll to position [1263, 0]
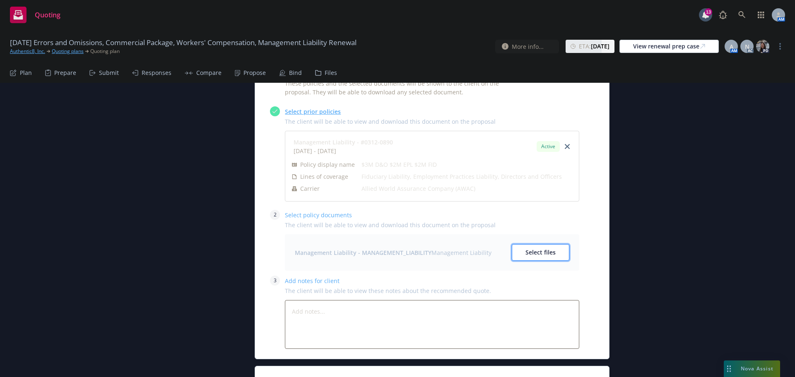
click at [526, 249] on span "Select files" at bounding box center [541, 253] width 30 height 8
type textarea "x"
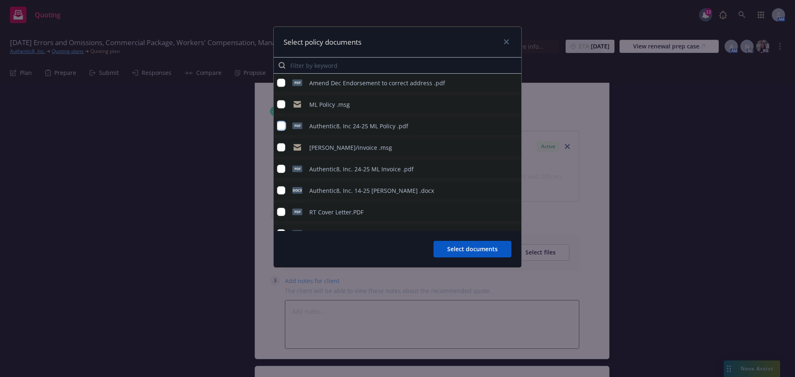
click at [281, 128] on input "checkbox" at bounding box center [281, 126] width 8 height 8
checkbox input "true"
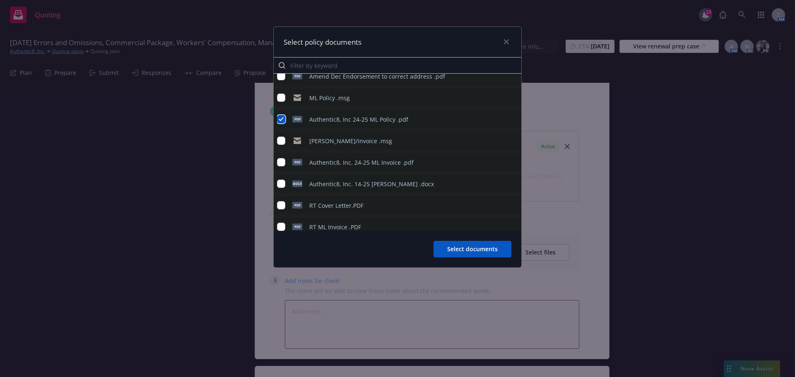
scroll to position [18, 0]
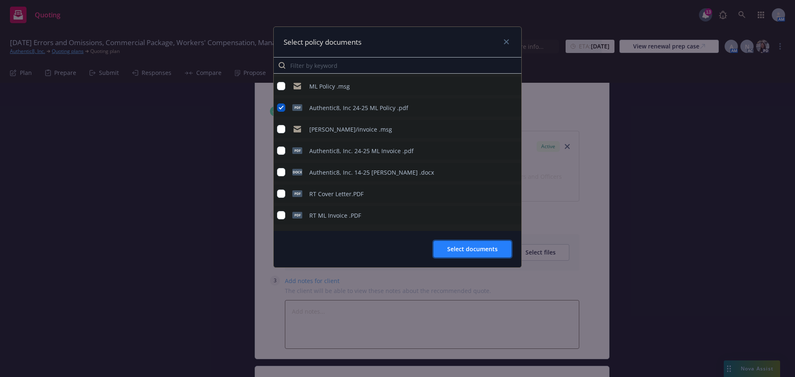
click at [460, 247] on span "Select documents" at bounding box center [472, 249] width 51 height 8
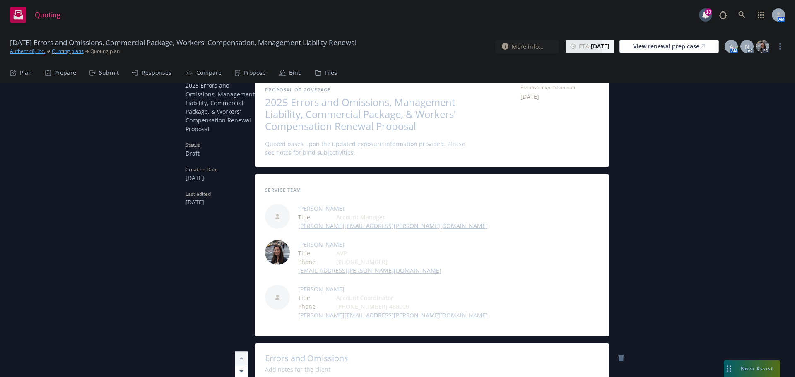
scroll to position [0, 0]
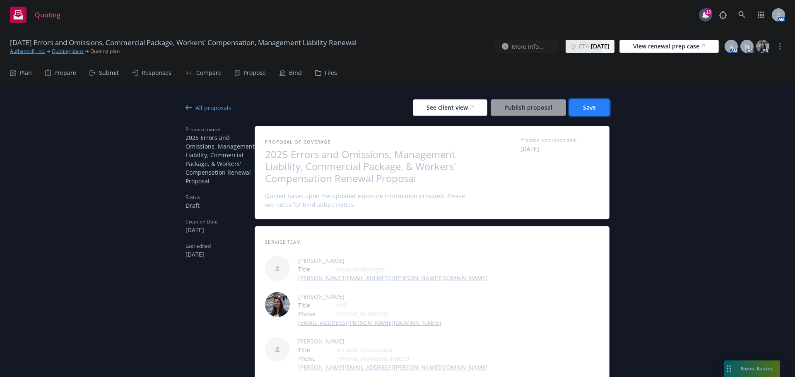
click at [592, 107] on span "Save" at bounding box center [589, 108] width 13 height 8
click at [190, 107] on div "All proposals" at bounding box center [209, 108] width 46 height 9
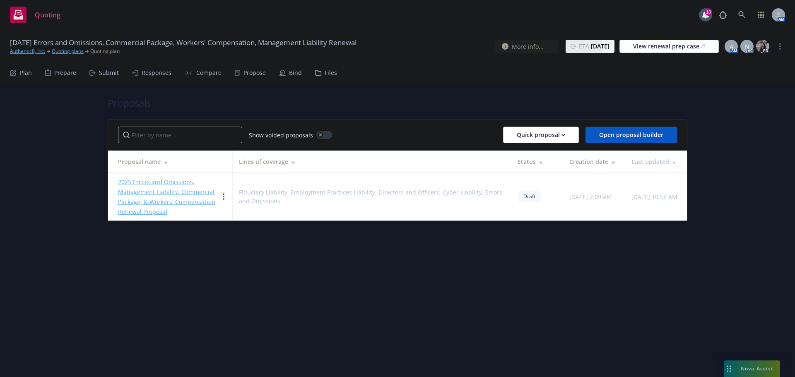
click at [109, 71] on div "Submit" at bounding box center [109, 73] width 20 height 7
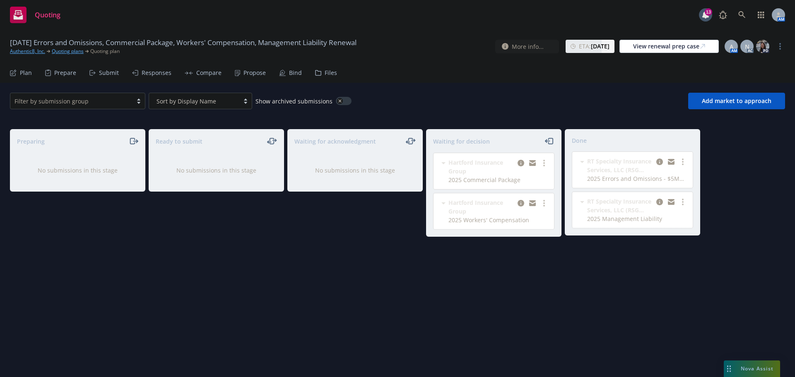
click at [516, 163] on div "Hartford Insurance Group" at bounding box center [499, 166] width 101 height 17
click at [517, 162] on link "copy logging email" at bounding box center [521, 163] width 10 height 10
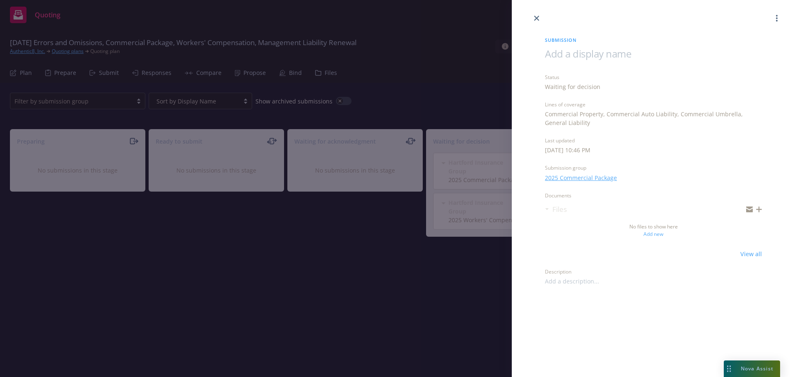
drag, startPoint x: 535, startPoint y: 21, endPoint x: 527, endPoint y: 20, distance: 7.9
click at [535, 21] on link "close" at bounding box center [537, 18] width 10 height 10
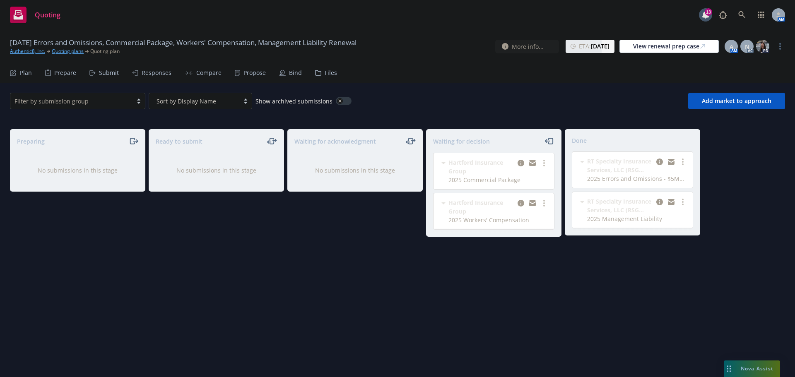
click at [244, 73] on div "Propose" at bounding box center [255, 73] width 22 height 7
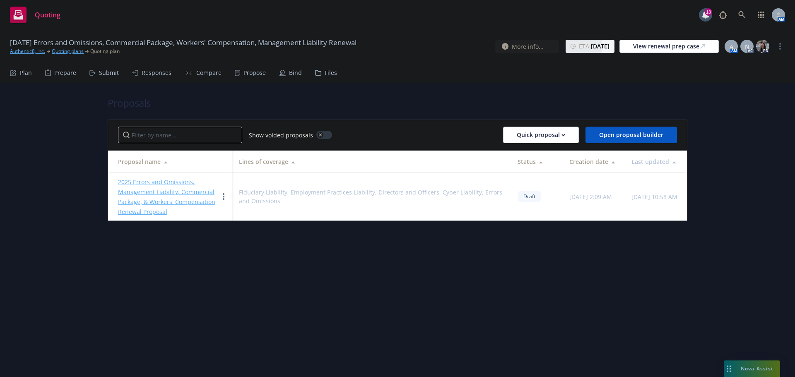
click at [176, 180] on link "2025 Errors and Omissions, Management Liability, Commercial Package, & Workers'…" at bounding box center [166, 197] width 97 height 38
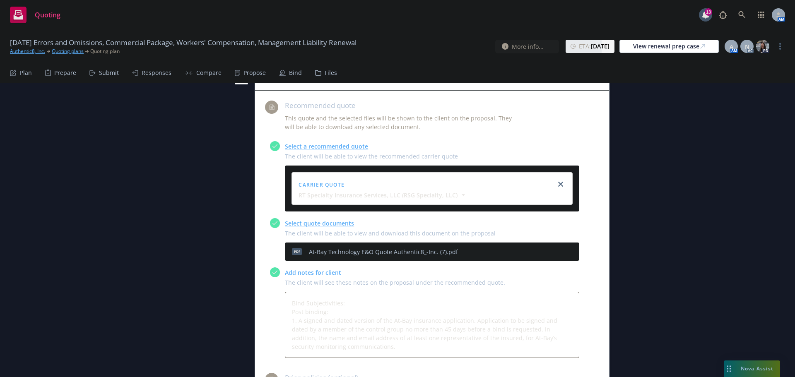
scroll to position [373, 0]
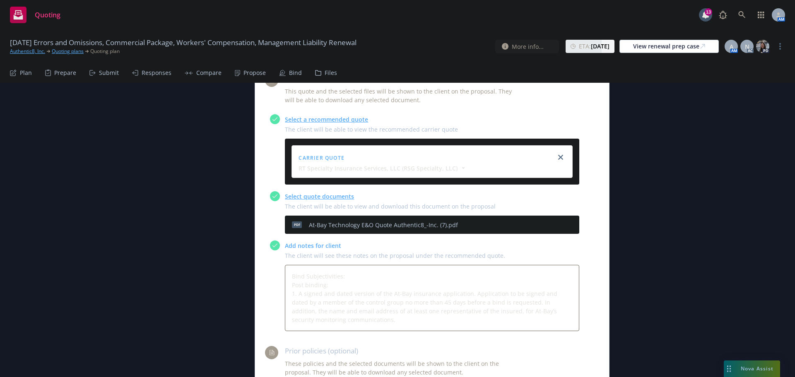
click at [542, 221] on icon "download file" at bounding box center [544, 223] width 5 height 5
click at [287, 265] on textarea "Bind Subjectivities: Post binding: 1. A signed and dated version of the At-Bay …" at bounding box center [432, 298] width 295 height 66
type textarea "x"
type textarea "Bind Subjectivities: Post binding: 1. A signed and dated version of the At-Bay …"
type textarea "x"
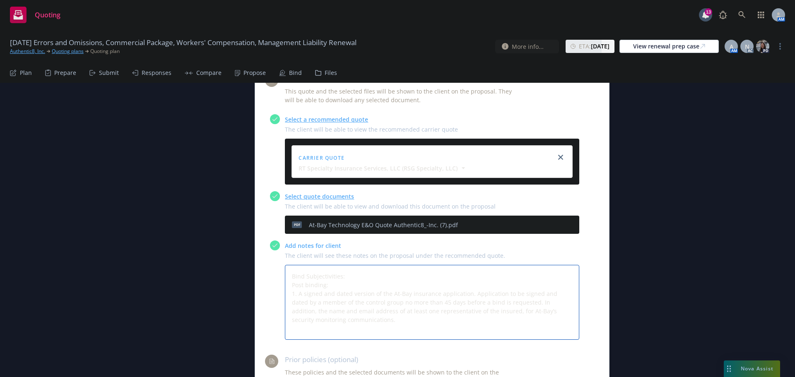
type textarea "Bind Subjectivities: Post binding: 1. A signed and dated version of the At-Bay …"
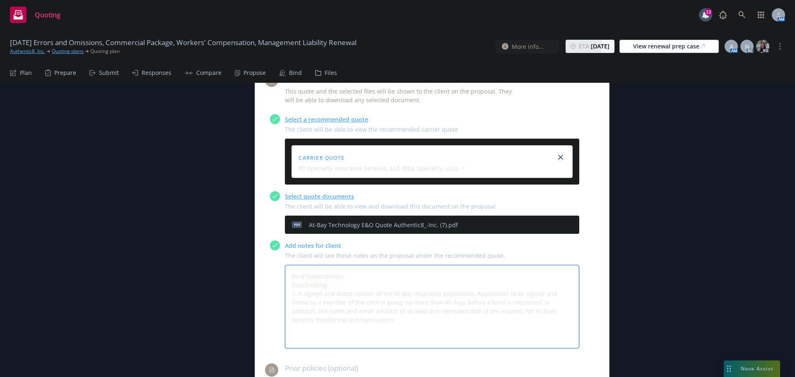
paste textarea "Quote Summary: see quote PDF for full details"
type textarea "x"
type textarea "Quote Summary: see quote PDF for full details Bind Subjectivities: Post binding…"
drag, startPoint x: 331, startPoint y: 268, endPoint x: 273, endPoint y: 269, distance: 57.6
click at [273, 269] on div "Add notes for client The client will see these notes on the proposal under the …" at bounding box center [424, 295] width 309 height 108
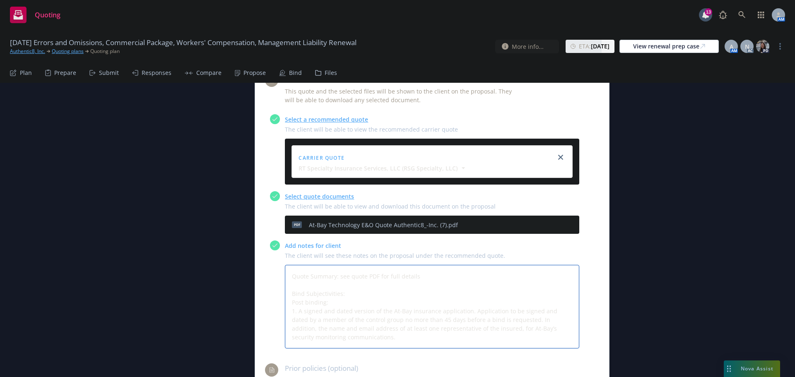
type textarea "x"
type textarea "Quote Summary: see quote PDF for full details Bind Subjectivities: 1. A signed …"
type textarea "x"
type textarea "Quote Summary: see quote PDF for full details Bind Subjectivities: 1. A signed …"
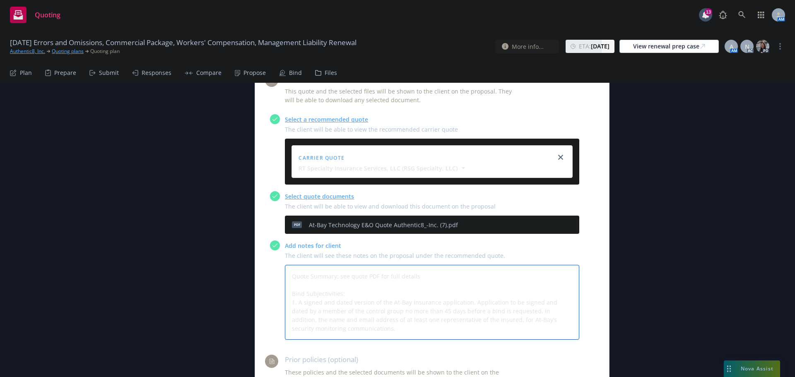
drag, startPoint x: 424, startPoint y: 298, endPoint x: 467, endPoint y: 267, distance: 52.9
click at [467, 267] on textarea "Quote Summary: see quote PDF for full details Bind Subjectivities: 1. A signed …" at bounding box center [432, 302] width 295 height 75
type textarea "x"
type textarea "Quote Summary: see quote PDF for full details Bind Subjectivities: 1. A signed …"
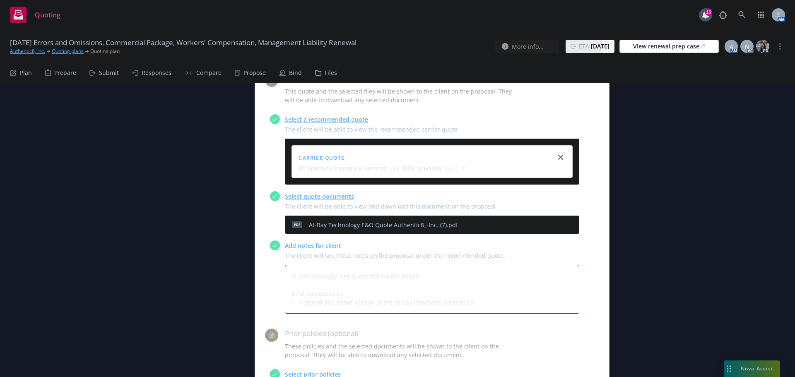
type textarea "x"
type textarea "Quote Summary: see quote PDF for full details Bind Subjectivities: 1. A signed …"
click at [430, 265] on textarea "Quote Summary: see quote PDF for full details Bind Subjectivities: 1. A signed …" at bounding box center [432, 289] width 295 height 49
type textarea "x"
type textarea "Quote Summary: see quote PDF for full details Bind Subjectivities: 1. A signed …"
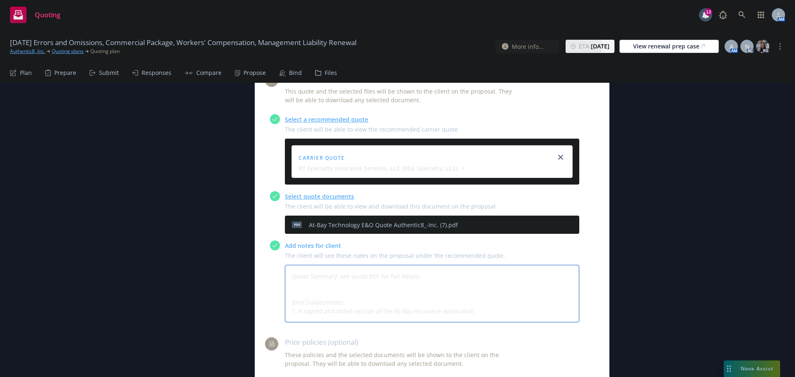
type textarea "x"
type textarea "Quote Summary: see quote PDF for full details Bind Subjectivities: 1. A signed …"
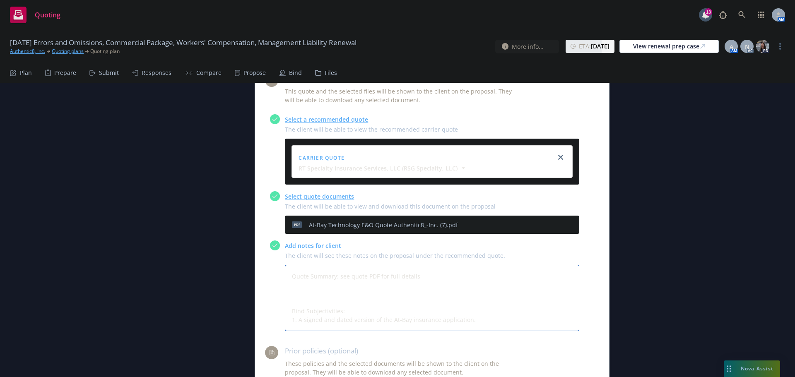
type textarea "x"
type textarea "Quote Summary: see quote PDF for full details L Bind Subjectivities: 1. A signe…"
type textarea "x"
type textarea "Quote Summary: see quote PDF for full details Li Bind Subjectivities: 1. A sign…"
type textarea "x"
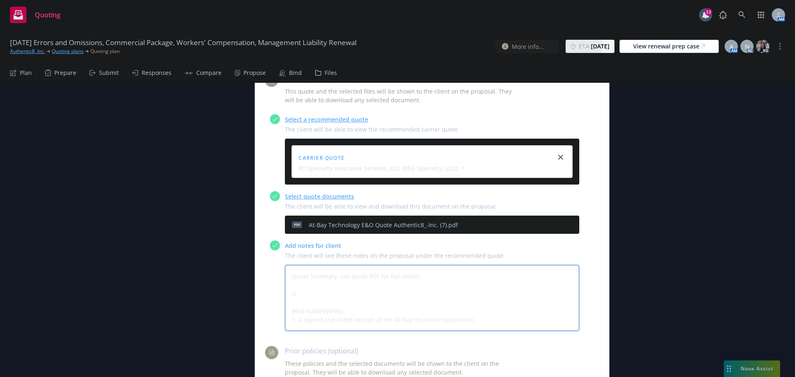
type textarea "Quote Summary: see quote PDF for full details Lim Bind Subjectivities: 1. A sig…"
type textarea "x"
type textarea "Quote Summary: see quote PDF for full details Limi Bind Subjectivities: 1. A si…"
type textarea "x"
type textarea "Quote Summary: see quote PDF for full details Limit Bind Subjectivities: 1. A s…"
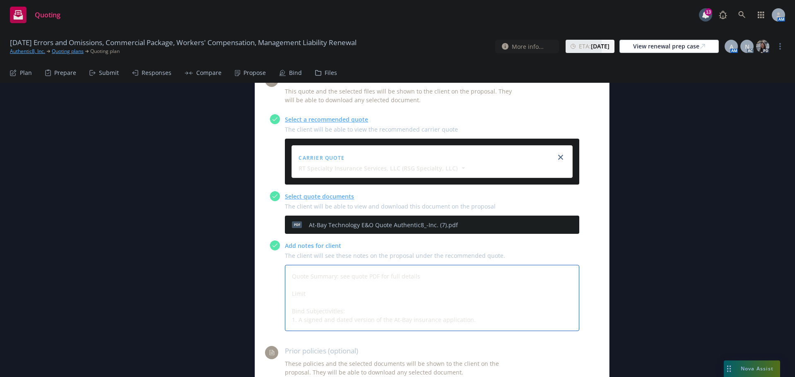
type textarea "x"
type textarea "Quote Summary: see quote PDF for full details Limits Bind Subjectivities: 1. A …"
type textarea "x"
type textarea "Quote Summary: see quote PDF for full details Limits: Bind Subjectivities: 1. A…"
type textarea "x"
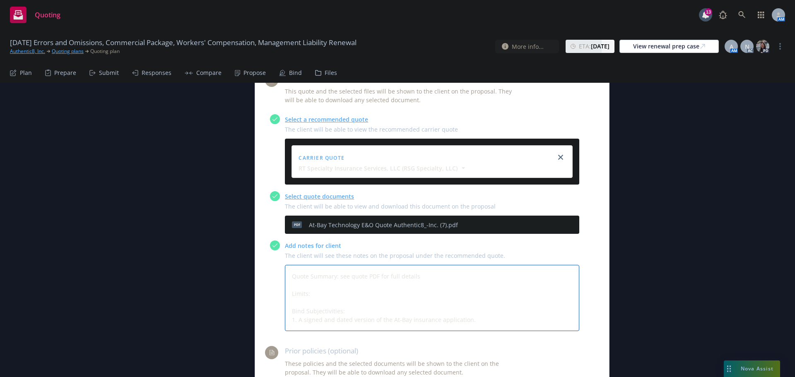
type textarea "Quote Summary: see quote PDF for full details Limits: Bind Subjectivities: 1. A…"
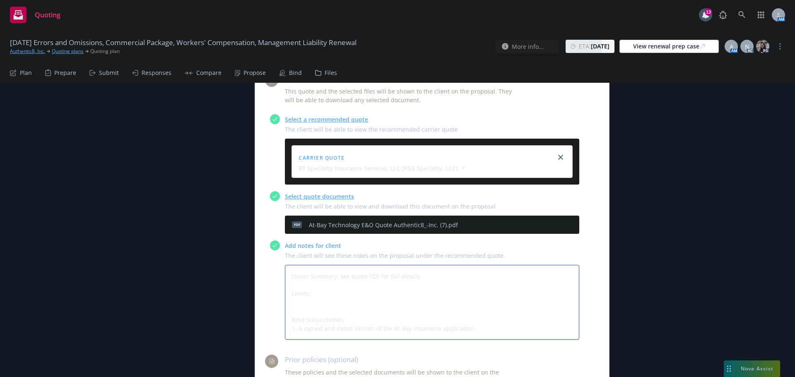
type textarea "x"
type textarea "Quote Summary: see quote PDF for full details Limits: A Bind Subjectivities: 1.…"
type textarea "x"
type textarea "Quote Summary: see quote PDF for full details Limits: Ag Bind Subjectivities: 1…"
type textarea "x"
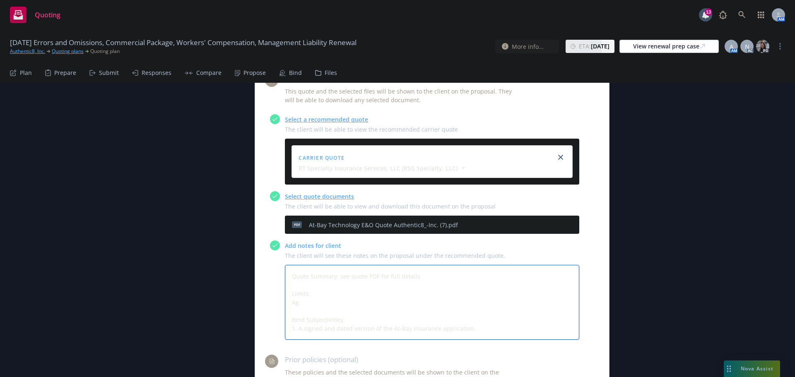
type textarea "Quote Summary: see quote PDF for full details Limits: Agg Bind Subjectivities: …"
type textarea "x"
type textarea "Quote Summary: see quote PDF for full details Limits: Aggr Bind Subjectivities:…"
type textarea "x"
type textarea "Quote Summary: see quote PDF for full details Limits: Aggre Bind Subjectivities…"
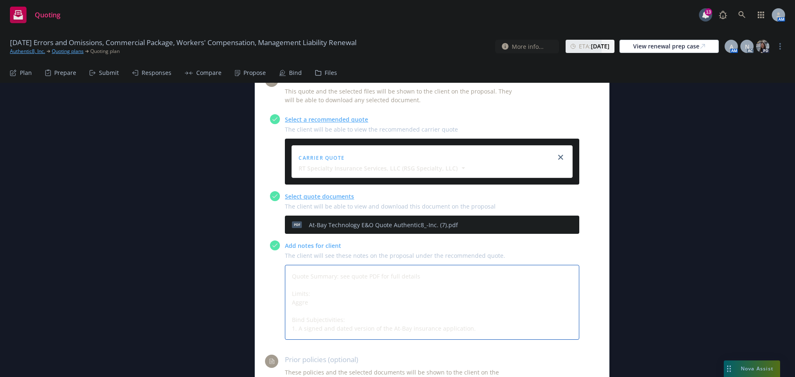
type textarea "x"
type textarea "Quote Summary: see quote PDF for full details Limits: Aggreg Bind Subjectivitie…"
type textarea "x"
type textarea "Quote Summary: see quote PDF for full details Limits: Aggrega Bind Subjectiviti…"
type textarea "x"
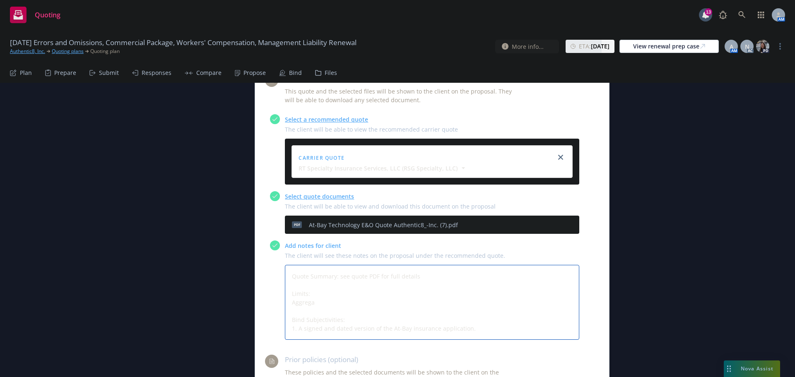
type textarea "Quote Summary: see quote PDF for full details Limits: Aggregat Bind Subjectivit…"
type textarea "x"
type textarea "Quote Summary: see quote PDF for full details Limits: [GEOGRAPHIC_DATA] Bind Su…"
type textarea "x"
type textarea "Quote Summary: see quote PDF for full details Limits: [GEOGRAPHIC_DATA] Bind Su…"
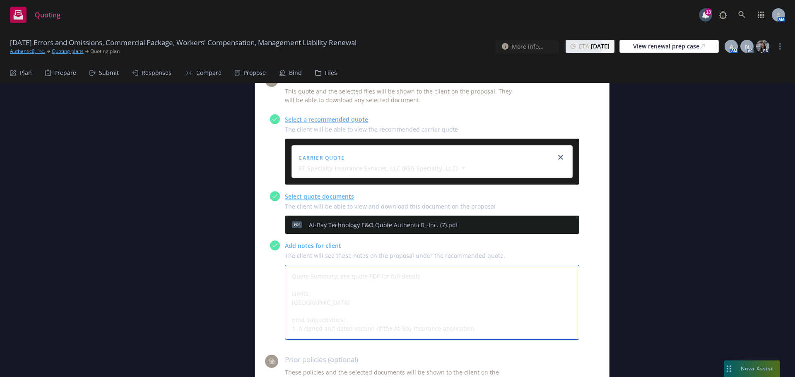
type textarea "x"
type textarea "Quote Summary: see quote PDF for full details Limits: [GEOGRAPHIC_DATA] - Bind …"
type textarea "x"
type textarea "Quote Summary: see quote PDF for full details Limits: [GEOGRAPHIC_DATA] - Bind …"
type textarea "x"
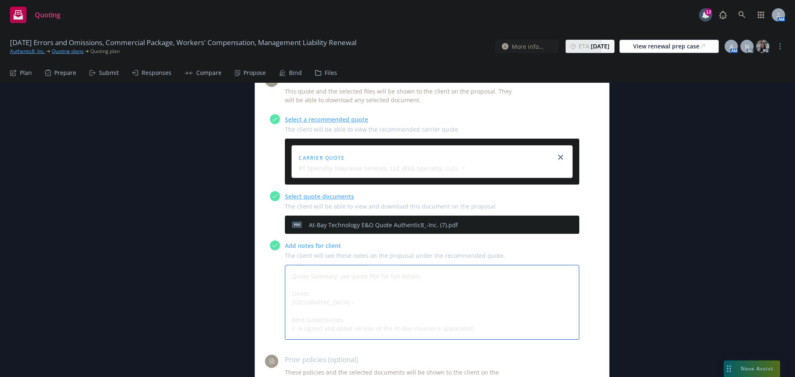
type textarea "Quote Summary: see quote PDF for full details Limits: Aggregate - $ Bind Subjec…"
type textarea "x"
type textarea "Quote Summary: see quote PDF for full details Limits: Aggregate - $5 Bind Subje…"
type textarea "x"
type textarea "Quote Summary: see quote PDF for full details Limits: Aggregate - $5, Bind Subj…"
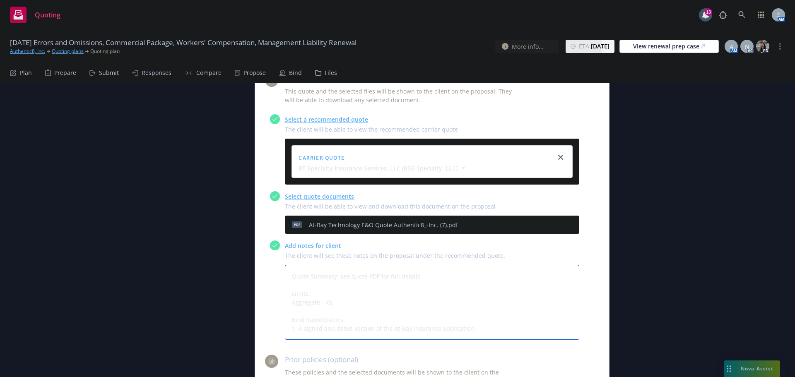
type textarea "x"
type textarea "Quote Summary: see quote PDF for full details Limits: Aggregate - $5,0 Bind Sub…"
type textarea "x"
type textarea "Quote Summary: see quote PDF for full details Limits: Aggregate - $5,00 Bind Su…"
type textarea "x"
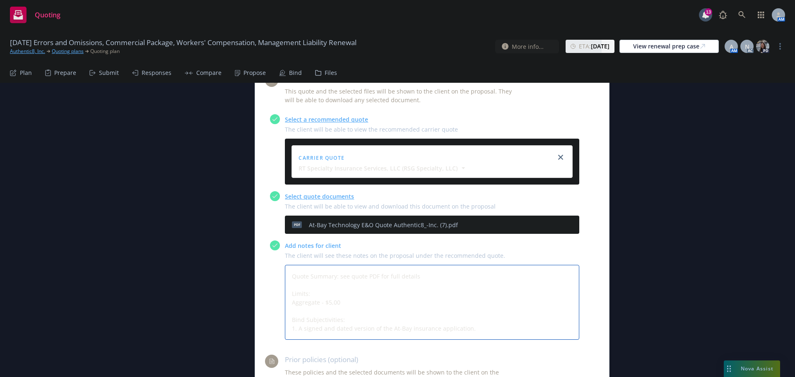
type textarea "Quote Summary: see quote PDF for full details Limits: Aggregate - $5,000 Bind S…"
type textarea "x"
type textarea "Quote Summary: see quote PDF for full details Limits: Aggregate - $5,000, Bind …"
type textarea "x"
type textarea "Quote Summary: see quote PDF for full details Limits: Aggregate - $5,000,0 Bind…"
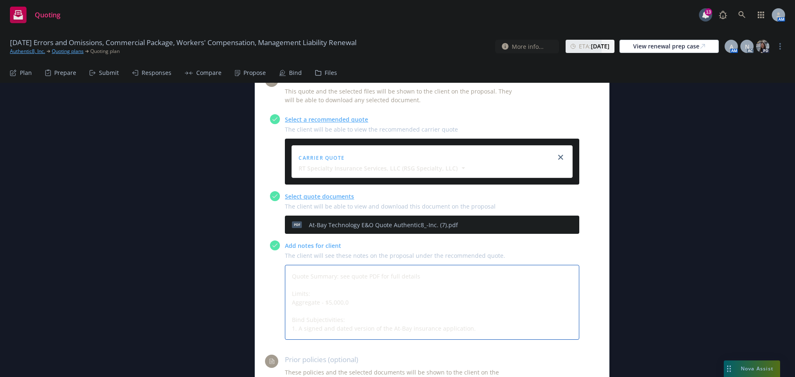
type textarea "x"
type textarea "Quote Summary: see quote PDF for full details Limits: Aggregate - $5,000,00 Bin…"
type textarea "x"
type textarea "Quote Summary: see quote PDF for full details Limits: Aggregate - $5,000,000 Bi…"
type textarea "x"
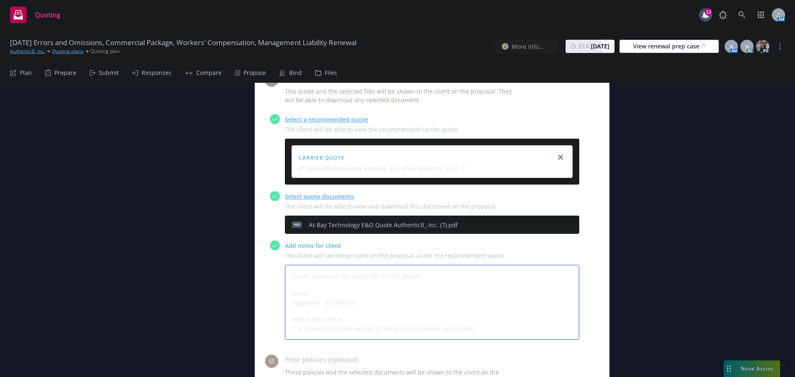
type textarea "Quote Summary: see quote PDF for full details Limits: Aggregate - $5,000,000 Bi…"
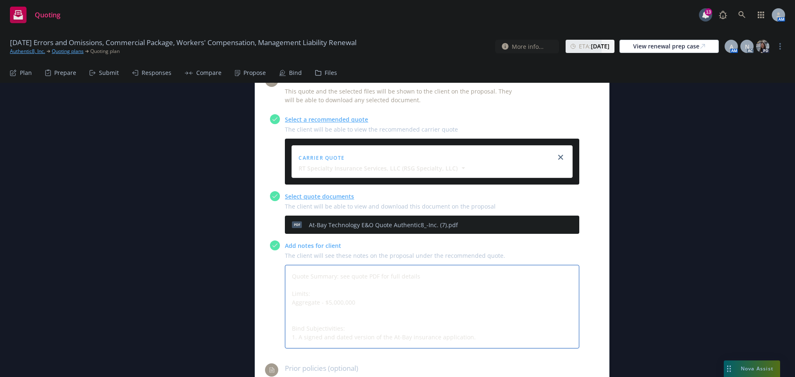
type textarea "x"
type textarea "Quote Summary: see quote PDF for full details Limits: Aggregate - $5,000,000 Bi…"
type textarea "x"
type textarea "Quote Summary: see quote PDF for full details Limits: Aggregate - $5,000,000 D …"
type textarea "x"
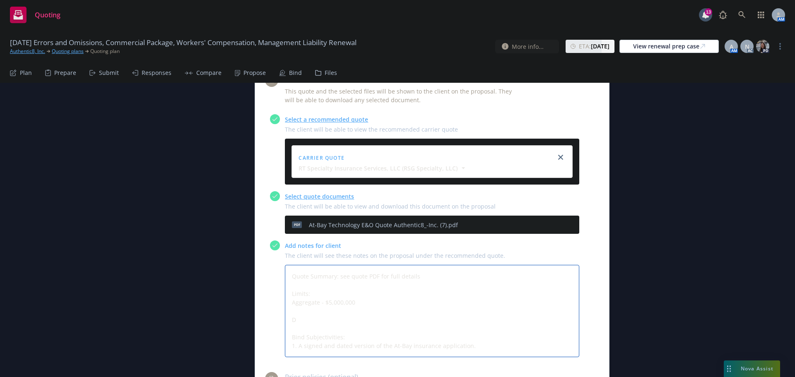
type textarea "Quote Summary: see quote PDF for full details Limits: Aggregate - $5,000,000 De…"
type textarea "x"
type textarea "Quote Summary: see quote PDF for full details Limits: Aggregate - $5,000,000 De…"
type textarea "x"
type textarea "Quote Summary: see quote PDF for full details Limits: Aggregate - $5,000,000 De…"
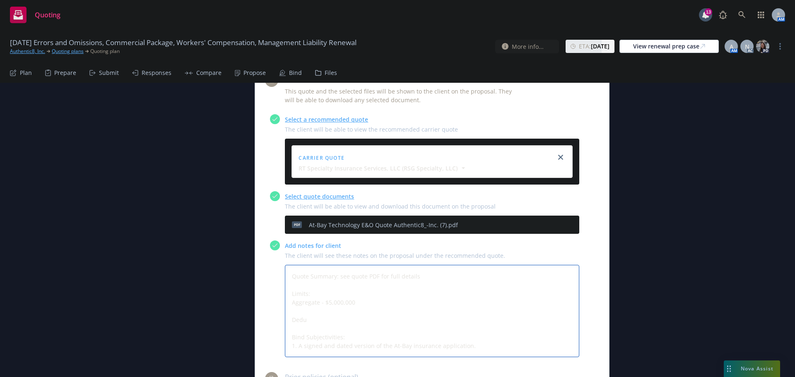
type textarea "x"
type textarea "Quote Summary: see quote PDF for full details Limits: Aggregate - $5,000,000 De…"
type textarea "x"
type textarea "Quote Summary: see quote PDF for full details Limits: Aggregate - $5,000,000 De…"
type textarea "x"
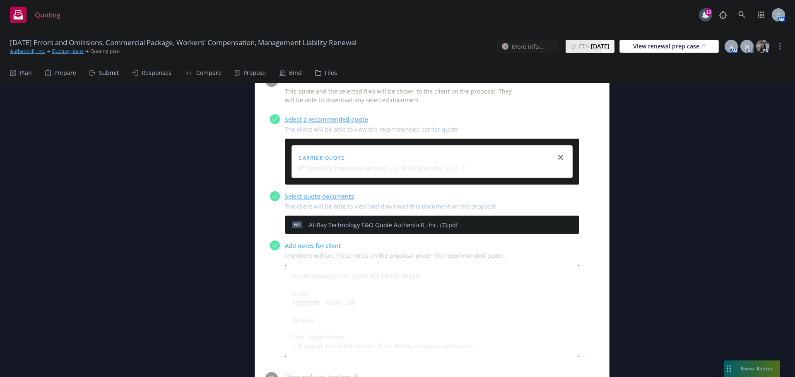
type textarea "Quote Summary: see quote PDF for full details Limits: Aggregate - $5,000,000 De…"
type textarea "x"
type textarea "Quote Summary: see quote PDF for full details Limits: Aggregate - $5,000,000 De…"
type textarea "x"
type textarea "Quote Summary: see quote PDF for full details Limits: Aggregate - $5,000,000 De…"
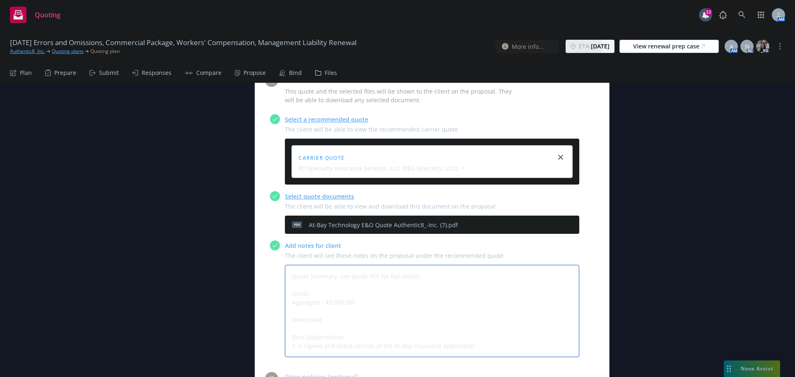
type textarea "x"
type textarea "Quote Summary: see quote PDF for full details Limits: Aggregate - $5,000,000 De…"
type textarea "x"
type textarea "Quote Summary: see quote PDF for full details Limits: Aggregate - $5,000,000 De…"
type textarea "x"
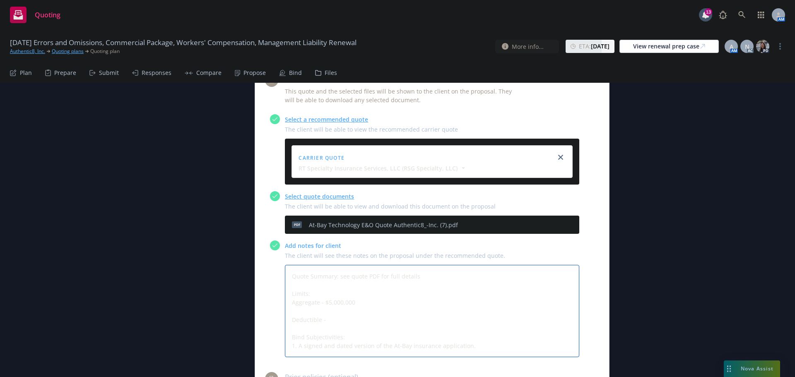
type textarea "Quote Summary: see quote PDF for full details Limits: Aggregate - $5,000,000 De…"
type textarea "x"
type textarea "Quote Summary: see quote PDF for full details Limits: Aggregate - $5,000,000 De…"
type textarea "x"
type textarea "Quote Summary: see quote PDF for full details Limits: Aggregate - $5,000,000 De…"
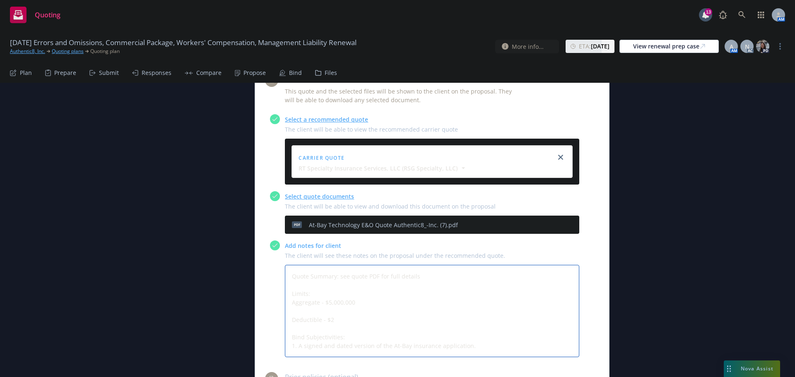
type textarea "x"
type textarea "Quote Summary: see quote PDF for full details Limits: Aggregate - $5,000,000 De…"
type textarea "x"
type textarea "Quote Summary: see quote PDF for full details Limits: Aggregate - $5,000,000 De…"
type textarea "x"
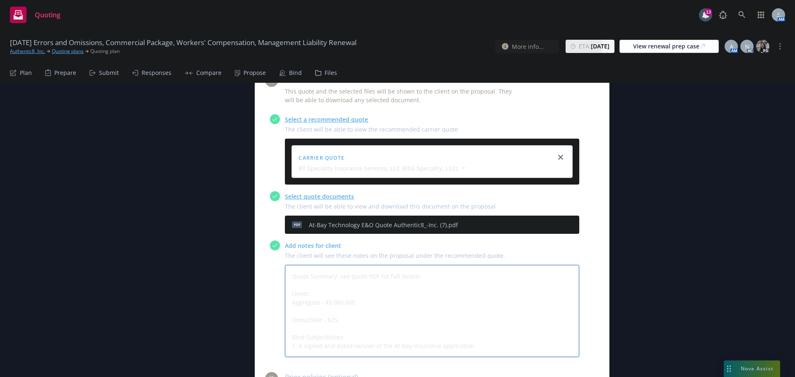
type textarea "Quote Summary: see quote PDF for full details Limits: Aggregate - $5,000,000 De…"
type textarea "x"
type textarea "Quote Summary: see quote PDF for full details Limits: Aggregate - $5,000,000 De…"
type textarea "x"
type textarea "Quote Summary: see quote PDF for full details Limits: Aggregate - $5,000,000 De…"
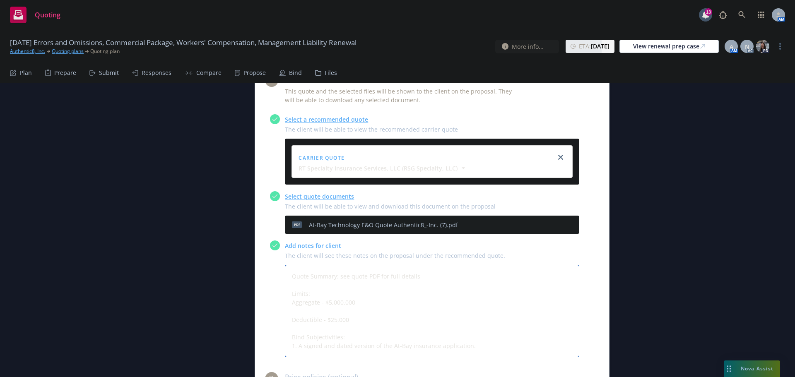
type textarea "x"
type textarea "Quote Summary: see quote PDF for full details Limits: Aggregate - $5,000,000 De…"
type textarea "x"
type textarea "Quote Summary: see quote PDF for full details Limits: Aggregate - $5,000,000 De…"
type textarea "x"
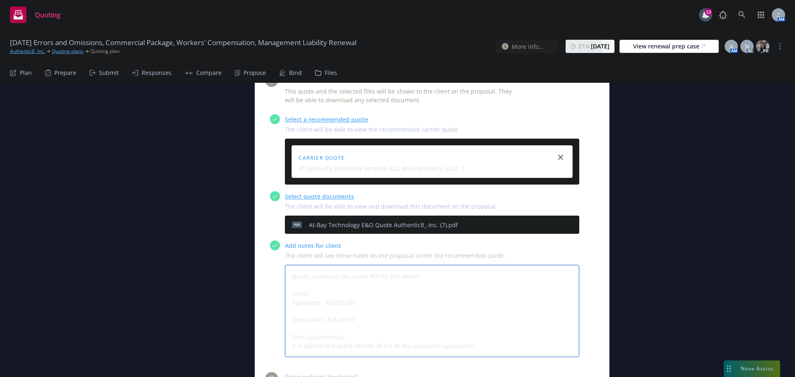
type textarea "Quote Summary: see quote PDF for full details Limits: Aggregate - $5,000,000 De…"
type textarea "x"
type textarea "Quote Summary: see quote PDF for full details Limits: Aggregate - $5,000,000 De…"
type textarea "x"
type textarea "Quote Summary: see quote PDF for full details Limits: Aggregate - $5,000,000 De…"
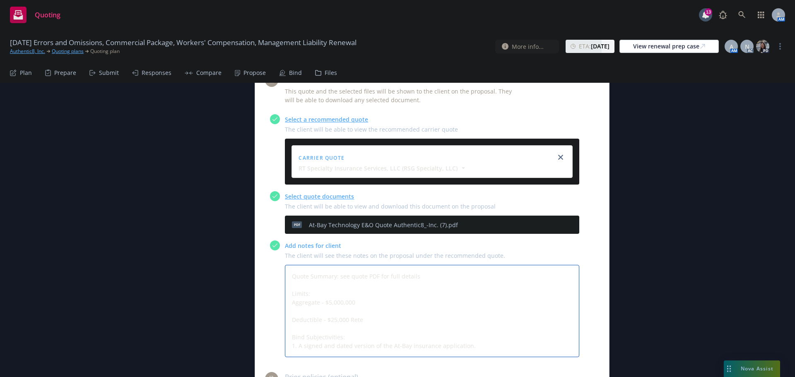
type textarea "x"
type textarea "Quote Summary: see quote PDF for full details Limits: Aggregate - $5,000,000 De…"
type textarea "x"
type textarea "Quote Summary: see quote PDF for full details Limits: Aggregate - $5,000,000 De…"
type textarea "x"
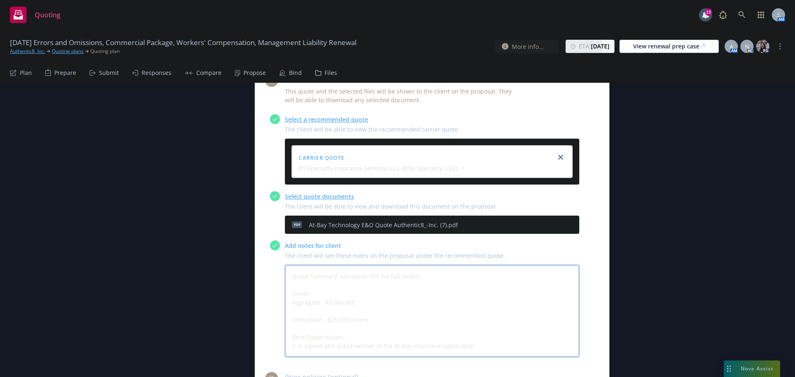
type textarea "Quote Summary: see quote PDF for full details Limits: Aggregate - $5,000,000 De…"
type textarea "x"
type textarea "Quote Summary: see quote PDF for full details Limits: Aggregate - $5,000,000 De…"
type textarea "x"
type textarea "Quote Summary: see quote PDF for full details Limits: Aggregate - $5,000,000 De…"
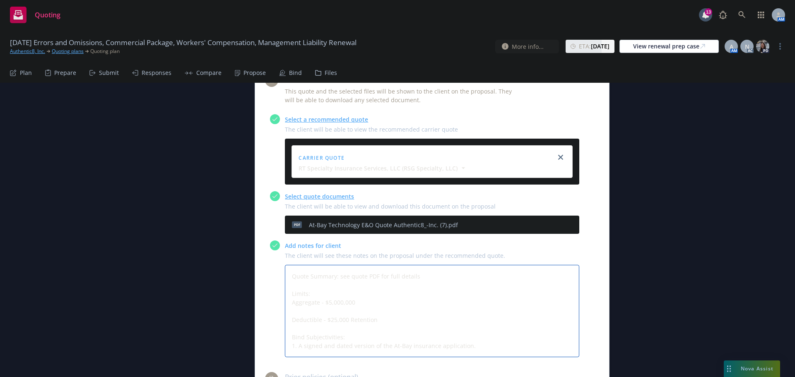
type textarea "x"
type textarea "Quote Summary: see quote PDF for full details Limits: Aggregate - $5,000,000 De…"
type textarea "x"
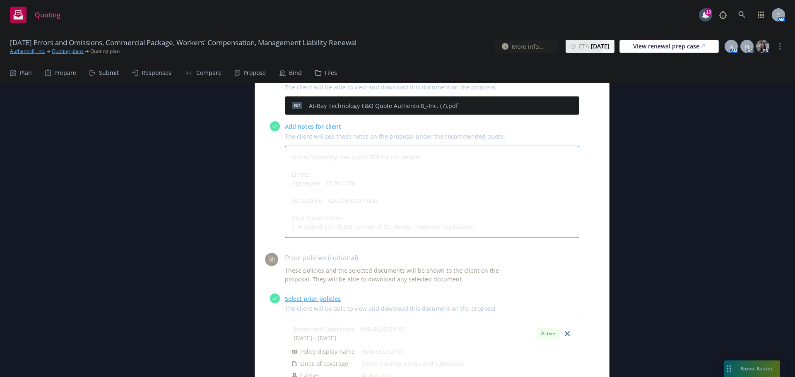
scroll to position [497, 0]
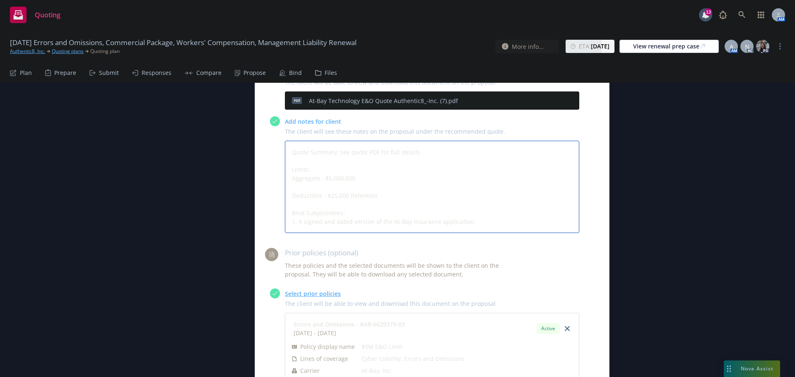
type textarea "Quote Summary: see quote PDF for full details Limits: Aggregate - $5,000,000 De…"
click at [464, 150] on textarea "Quote Summary: see quote PDF for full details Limits: Aggregate - $5,000,000 De…" at bounding box center [432, 187] width 295 height 92
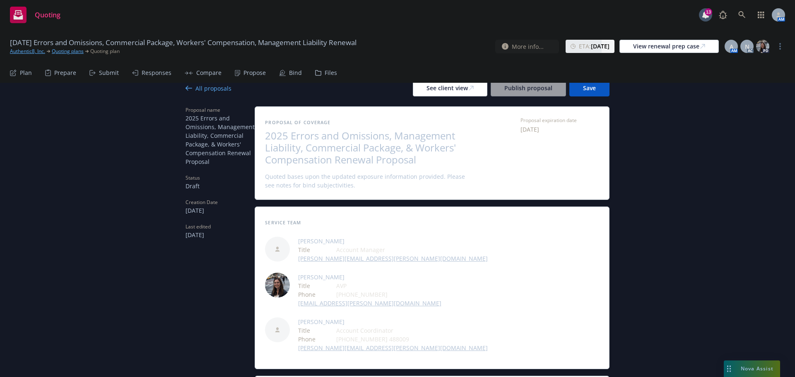
scroll to position [0, 0]
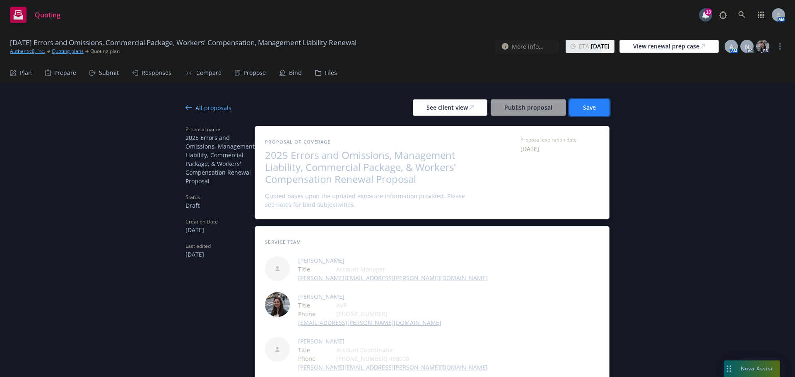
click at [603, 111] on button "Save" at bounding box center [590, 107] width 40 height 17
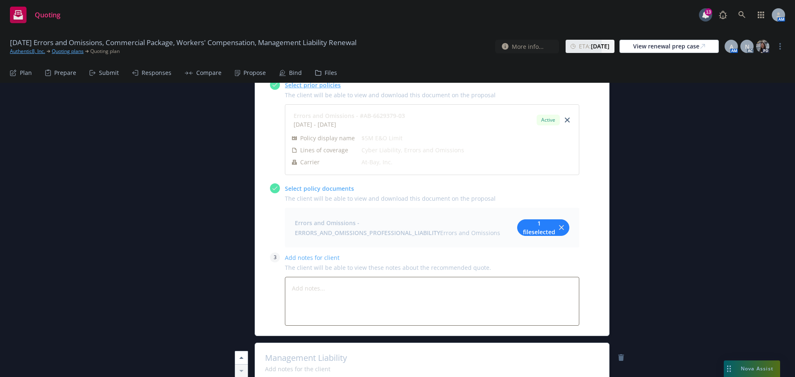
scroll to position [787, 0]
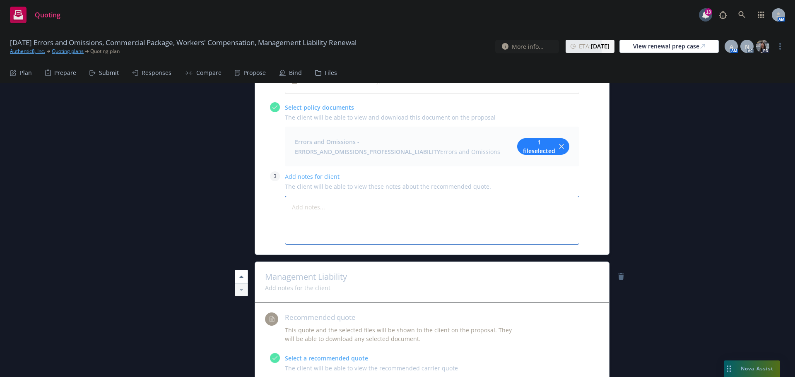
click at [413, 196] on textarea at bounding box center [432, 220] width 295 height 49
type textarea "x"
type textarea "C"
type textarea "x"
type textarea "Cu"
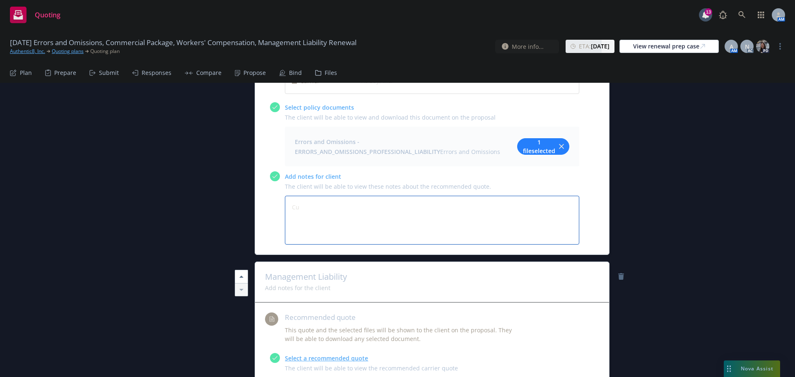
type textarea "x"
type textarea "Cur"
type textarea "x"
type textarea "Curr"
type textarea "x"
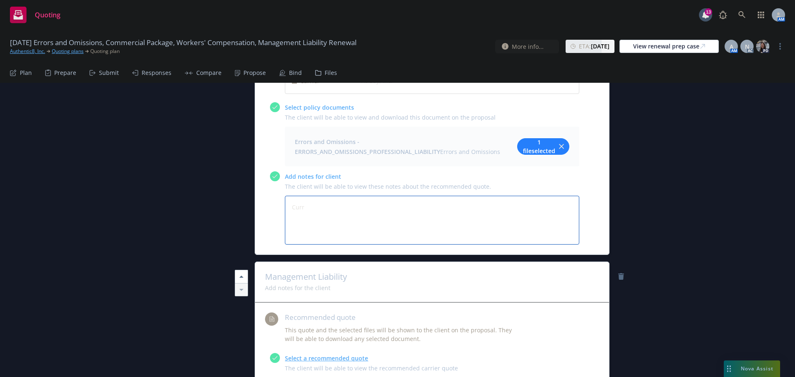
type textarea "Curre"
type textarea "x"
type textarea "Curren"
click at [534, 138] on span "1 file selected" at bounding box center [539, 146] width 33 height 17
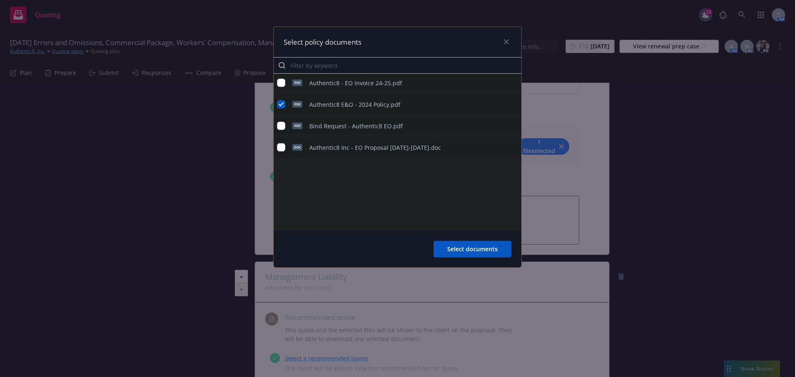
click at [513, 104] on icon "preview file" at bounding box center [513, 104] width 7 height 6
click at [507, 39] on link "close" at bounding box center [507, 42] width 10 height 10
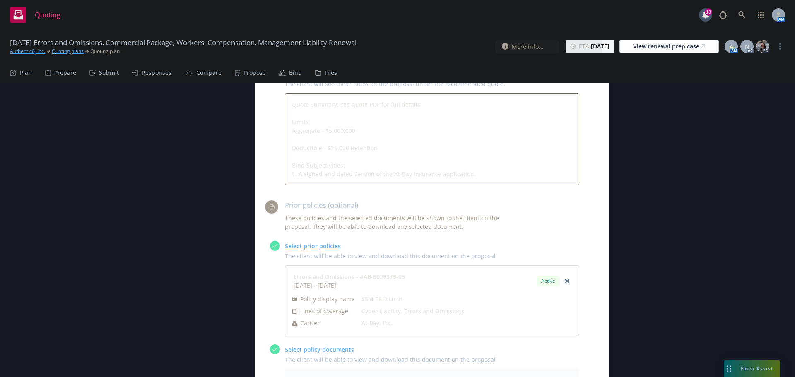
scroll to position [414, 0]
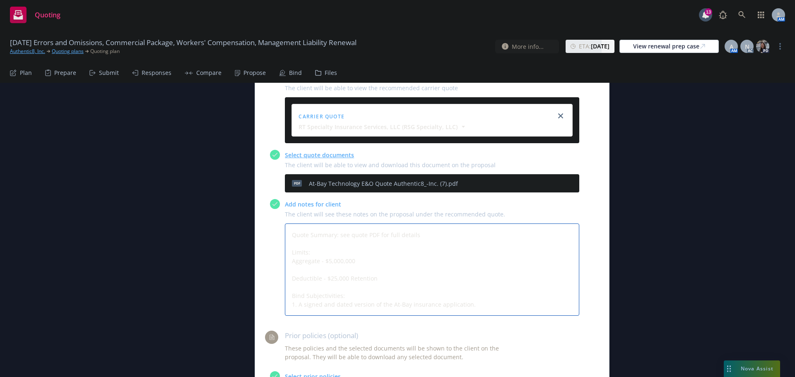
drag, startPoint x: 376, startPoint y: 242, endPoint x: 289, endPoint y: 220, distance: 90.2
click at [289, 224] on textarea "Quote Summary: see quote PDF for full details Limits: Aggregate - $5,000,000 De…" at bounding box center [432, 270] width 295 height 92
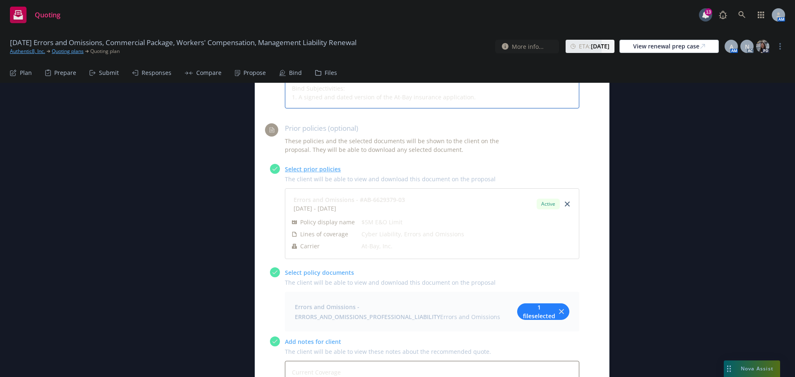
scroll to position [663, 0]
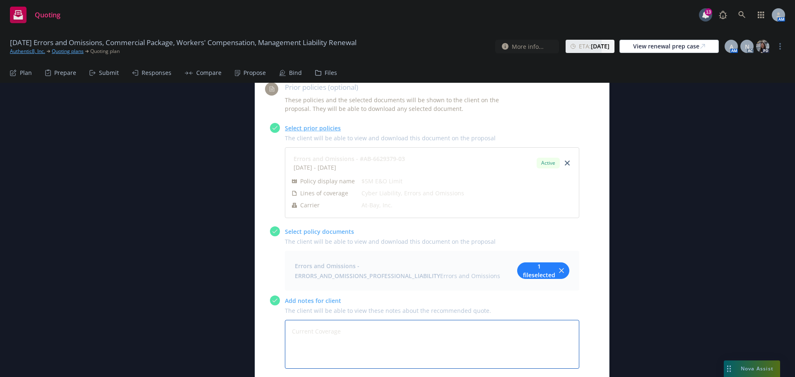
click at [321, 320] on textarea "Current Coverage" at bounding box center [432, 344] width 295 height 49
click at [356, 320] on textarea "Current Coverage" at bounding box center [432, 344] width 295 height 49
paste textarea "Limits: Aggregate - $5,000,000 Deductible - $25,000 Retention"
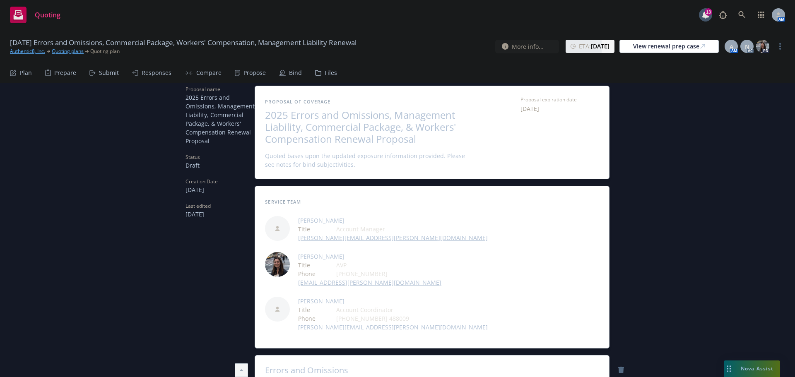
scroll to position [0, 0]
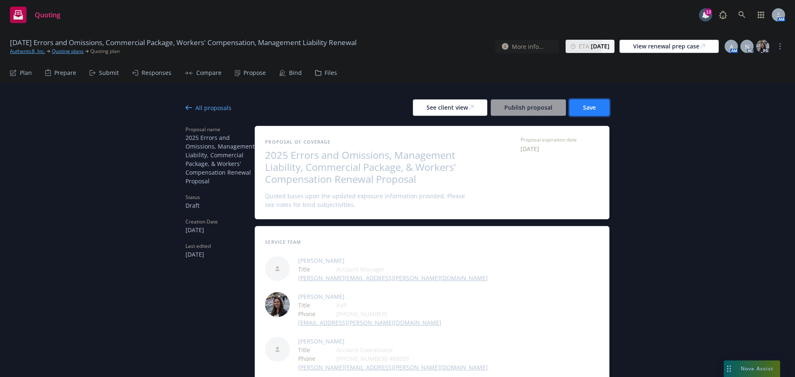
click at [599, 104] on button "Save" at bounding box center [590, 107] width 40 height 17
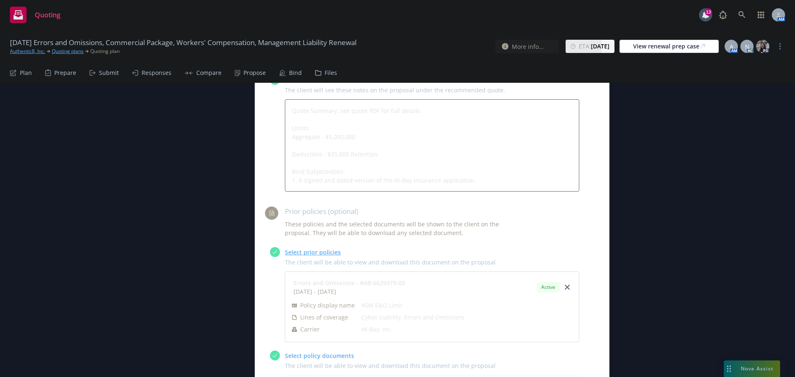
scroll to position [373, 0]
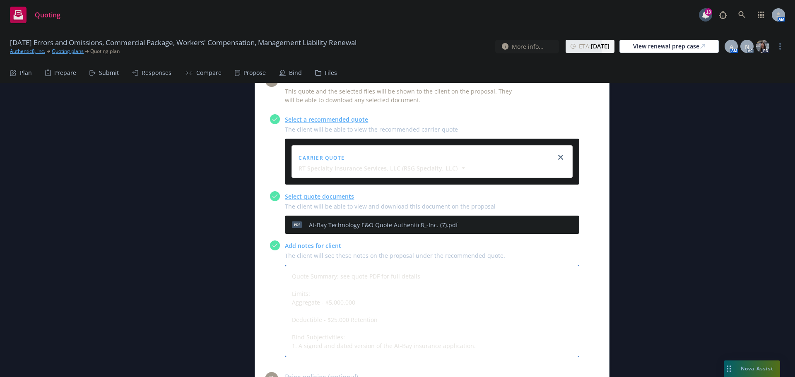
drag, startPoint x: 425, startPoint y: 239, endPoint x: 284, endPoint y: 242, distance: 141.3
click at [285, 265] on textarea "Quote Summary: see quote PDF for full details Limits: Aggregate - $5,000,000 De…" at bounding box center [432, 311] width 295 height 92
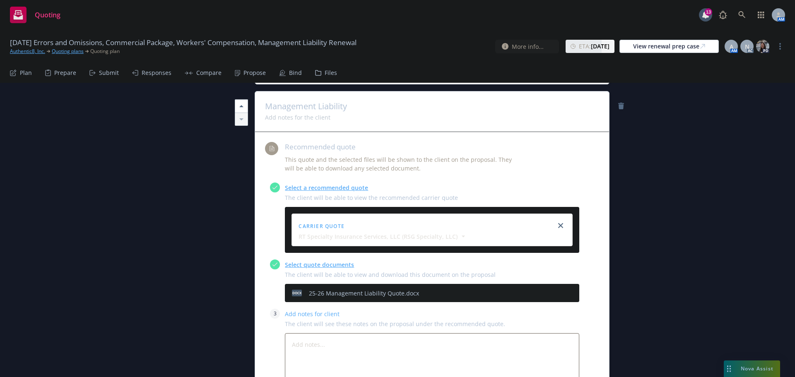
scroll to position [1036, 0]
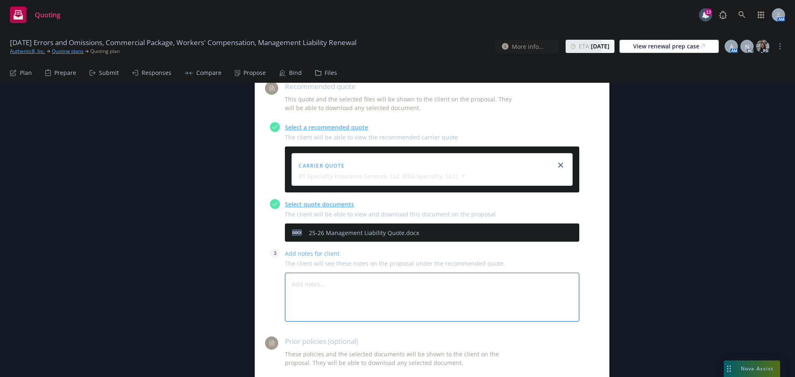
click at [305, 273] on textarea at bounding box center [432, 297] width 295 height 49
paste textarea "Quote Summary: see quote PDF for full details"
click at [428, 273] on textarea "Quote Summary: see quote PDF for full details" at bounding box center [432, 297] width 295 height 49
paste textarea "Bind Subjectivities: 1. Quoting s/t: has the insured raised any additional capi…"
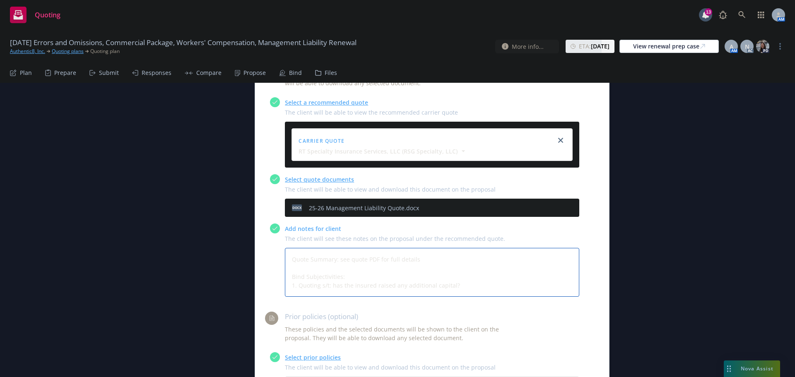
scroll to position [1077, 0]
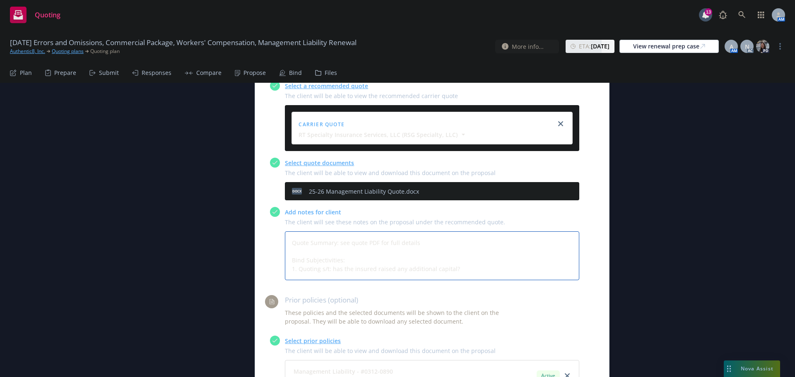
drag, startPoint x: 325, startPoint y: 233, endPoint x: 319, endPoint y: 234, distance: 5.9
click at [319, 234] on textarea "Quote Summary: see quote PDF for full details Bind Subjectivities: 1. Quoting s…" at bounding box center [432, 256] width 295 height 49
click at [364, 232] on textarea "Quote Summary: see quote PDF for full details Bind Subjectivities: 1. Quoting q…" at bounding box center [432, 256] width 295 height 49
click at [433, 232] on textarea "Quote Summary: see quote PDF for full details Bind Subjectivities: 1. Quoting q…" at bounding box center [432, 256] width 295 height 49
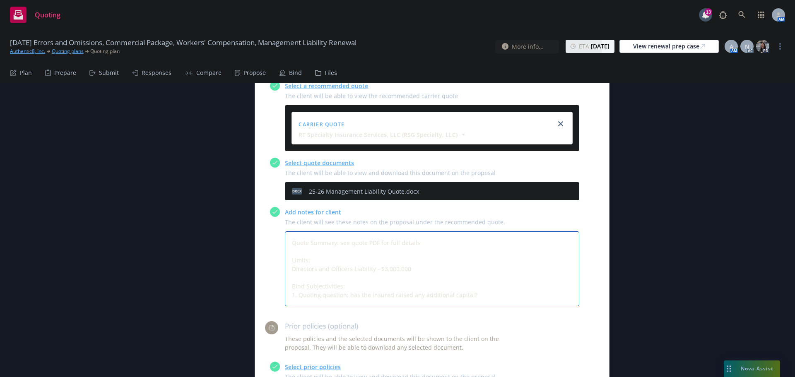
drag, startPoint x: 372, startPoint y: 233, endPoint x: 287, endPoint y: 233, distance: 84.9
click at [287, 233] on textarea "Quote Summary: see quote PDF for full details Limits: Directors and Officers Li…" at bounding box center [432, 269] width 295 height 75
click at [288, 232] on textarea "Quote Summary: see quote PDF for full details Limits: - $3,000,000 Bind Subject…" at bounding box center [432, 269] width 295 height 75
paste textarea "Directors and Officers Liability"
click at [318, 232] on textarea "Quote Summary: see quote PDF for full details Directors and Officers Liability …" at bounding box center [432, 269] width 295 height 75
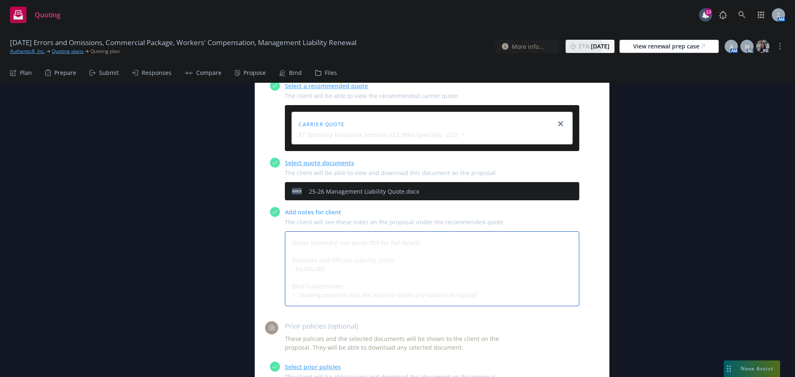
click at [318, 232] on textarea "Quote Summary: see quote PDF for full details Directors and Officers Liability …" at bounding box center [432, 269] width 295 height 75
click at [288, 232] on textarea "Quote Summary: see quote PDF for full details Directors & Officers Liability Li…" at bounding box center [432, 269] width 295 height 75
drag, startPoint x: 366, startPoint y: 224, endPoint x: 281, endPoint y: 224, distance: 84.5
click at [281, 224] on div "Add notes for client The client will see these notes on the proposal under the …" at bounding box center [424, 256] width 309 height 99
click at [374, 233] on textarea "Quote Summary: see quote PDF for full details Limits: Policy Aggregate - $3,000…" at bounding box center [432, 269] width 295 height 75
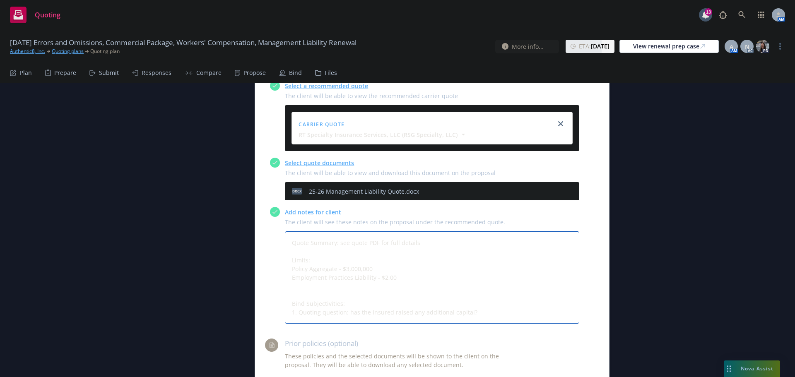
click at [371, 241] on textarea "Quote Summary: see quote PDF for full details Limits: Policy Aggregate - $3,000…" at bounding box center [432, 278] width 295 height 92
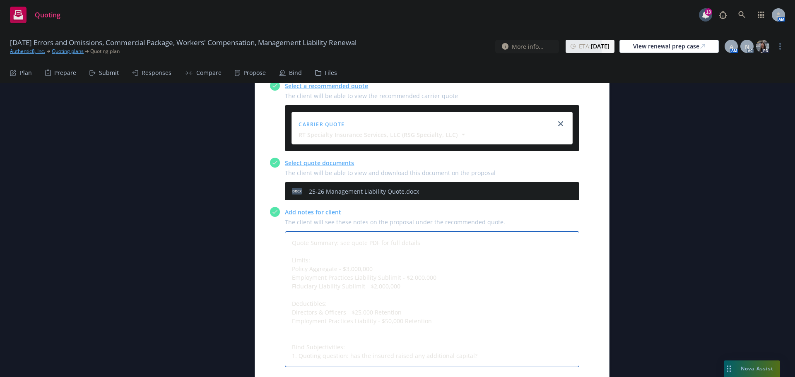
click at [321, 291] on textarea "Quote Summary: see quote PDF for full details Limits: Policy Aggregate - $3,000…" at bounding box center [432, 300] width 295 height 136
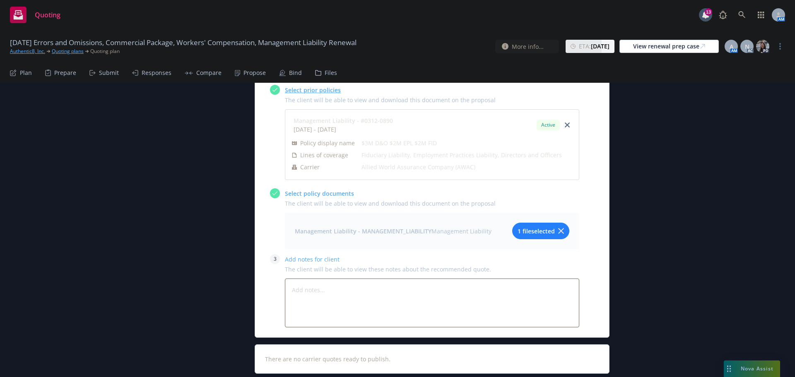
scroll to position [1409, 0]
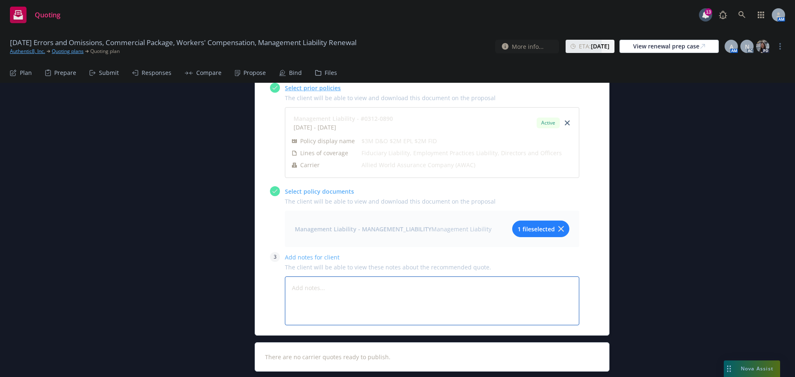
click at [372, 277] on textarea at bounding box center [432, 301] width 295 height 49
click at [524, 225] on span "1 file selected" at bounding box center [536, 229] width 37 height 9
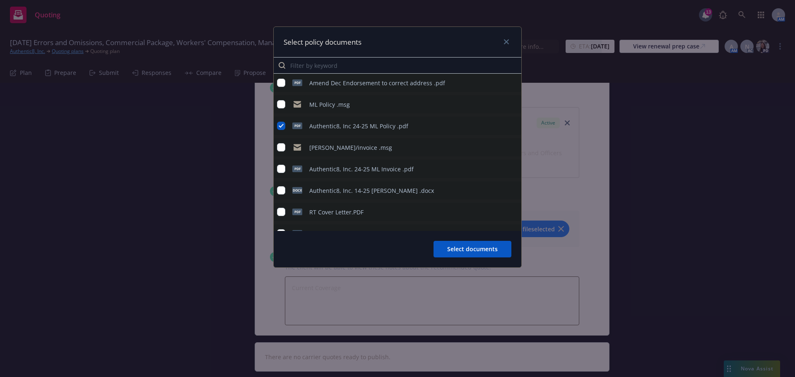
click at [510, 125] on icon "preview file" at bounding box center [513, 126] width 7 height 6
click at [508, 39] on link "close" at bounding box center [507, 42] width 10 height 10
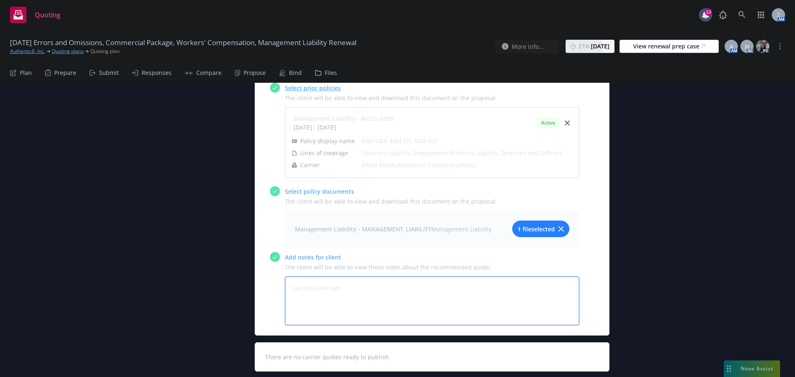
click at [358, 277] on textarea "Current Coverage" at bounding box center [432, 301] width 295 height 49
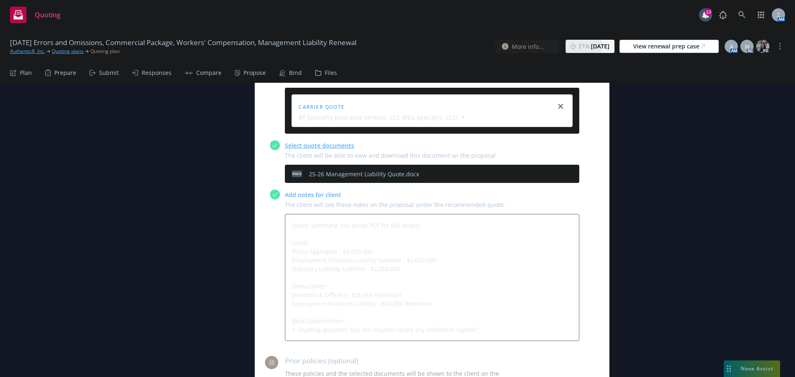
scroll to position [1077, 0]
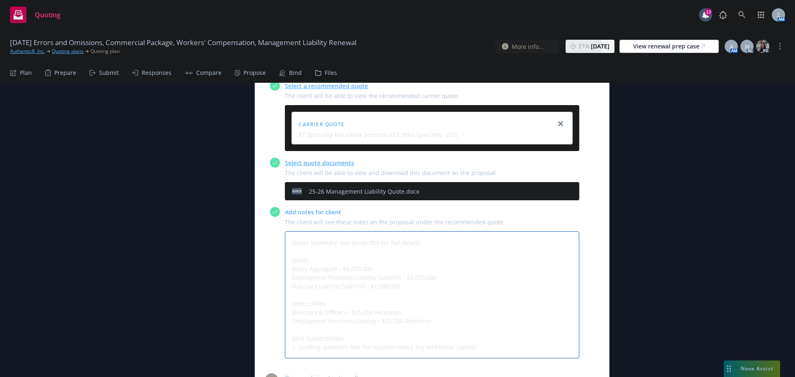
drag, startPoint x: 406, startPoint y: 252, endPoint x: 285, endPoint y: 232, distance: 122.1
click at [285, 232] on textarea "Quote Summary: see quote PDF for full details Limits: Policy Aggregate - $3,000…" at bounding box center [432, 295] width 295 height 127
drag, startPoint x: 437, startPoint y: 286, endPoint x: 283, endPoint y: 230, distance: 164.2
click at [285, 232] on textarea "Quote Summary: see quote PDF for full details Limits: Policy Aggregate - $3,000…" at bounding box center [432, 295] width 295 height 127
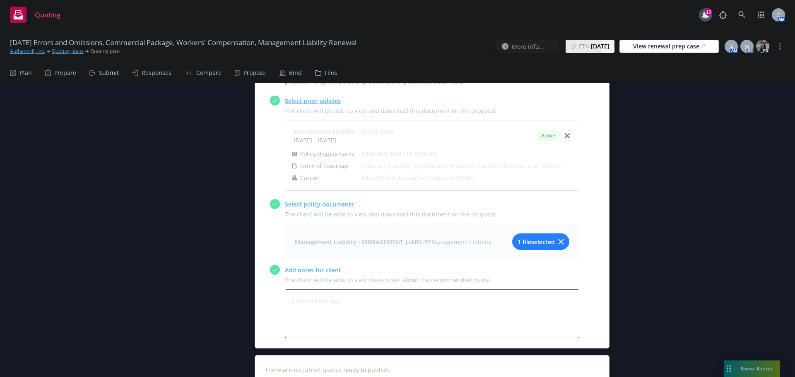
scroll to position [1417, 0]
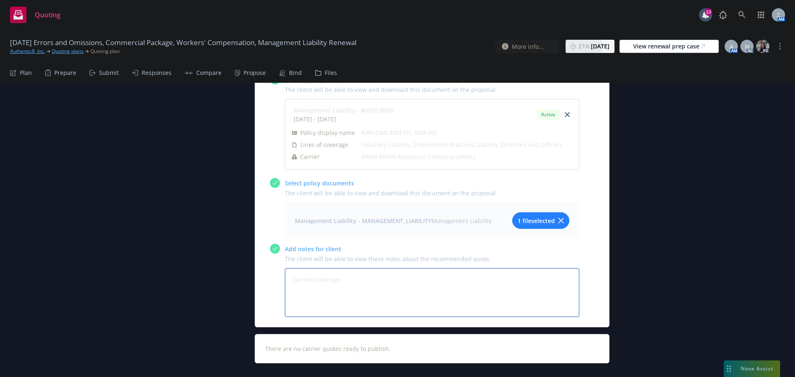
click at [314, 268] on textarea "Current Coverage" at bounding box center [432, 292] width 295 height 49
paste textarea "Policy Aggregate - $3,000,000 Employment Practices Liability Sublimit - $2,000,…"
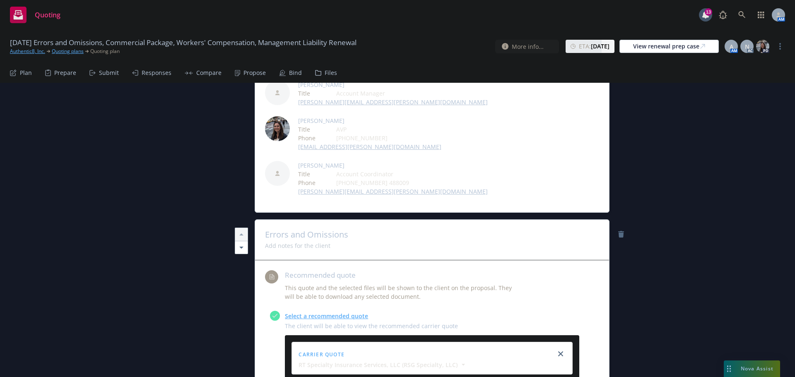
scroll to position [0, 0]
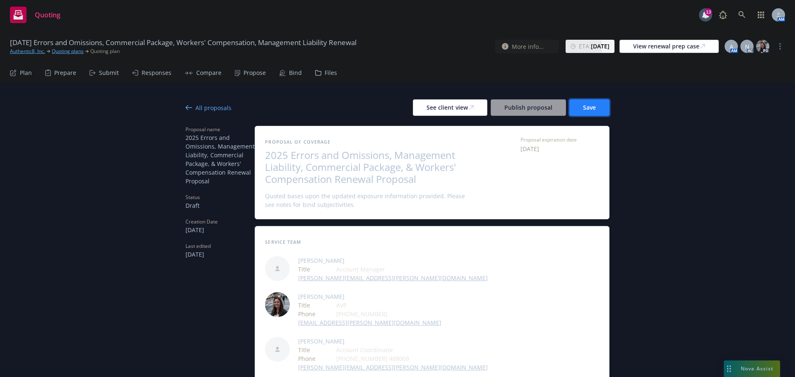
click at [595, 106] on button "Save" at bounding box center [590, 107] width 40 height 17
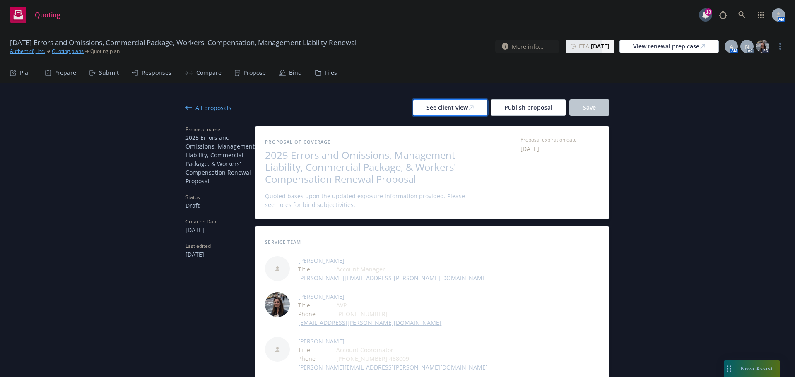
click at [445, 109] on div "See client view" at bounding box center [450, 108] width 47 height 16
